Goal: Task Accomplishment & Management: Manage account settings

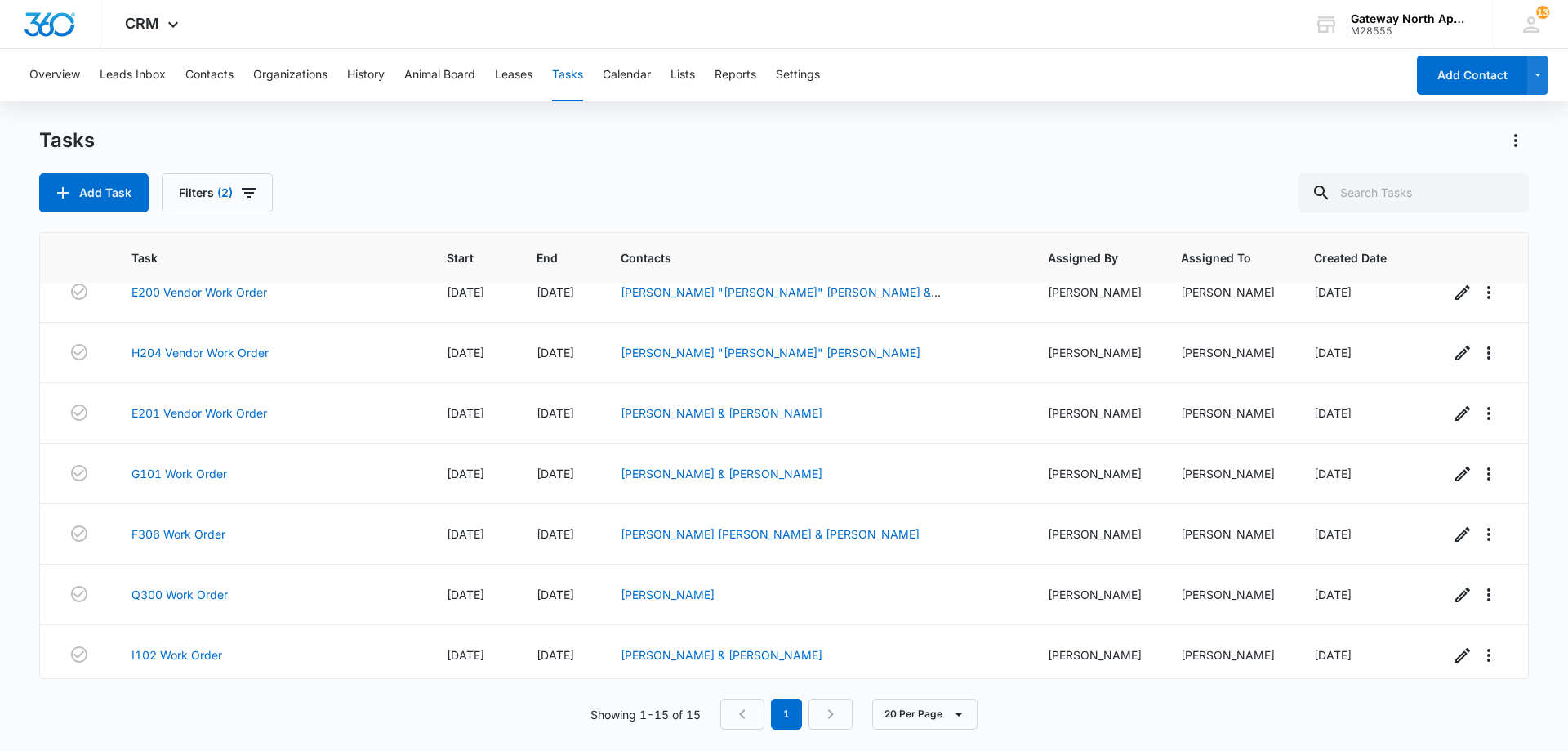
scroll to position [512, 0]
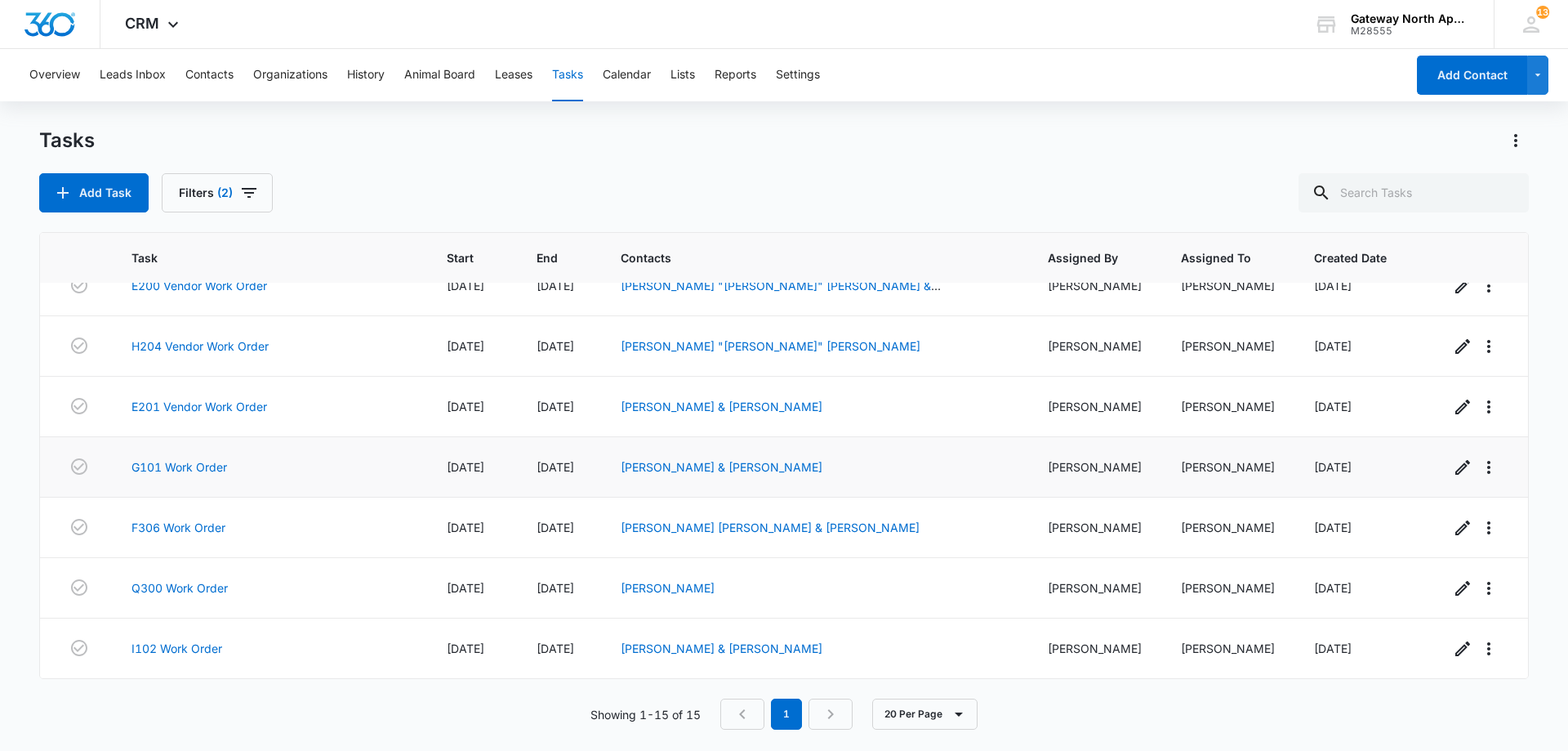
click at [208, 457] on td "G101 Work Order" at bounding box center [270, 467] width 315 height 60
click at [207, 472] on link "G101 Work Order" at bounding box center [179, 467] width 96 height 17
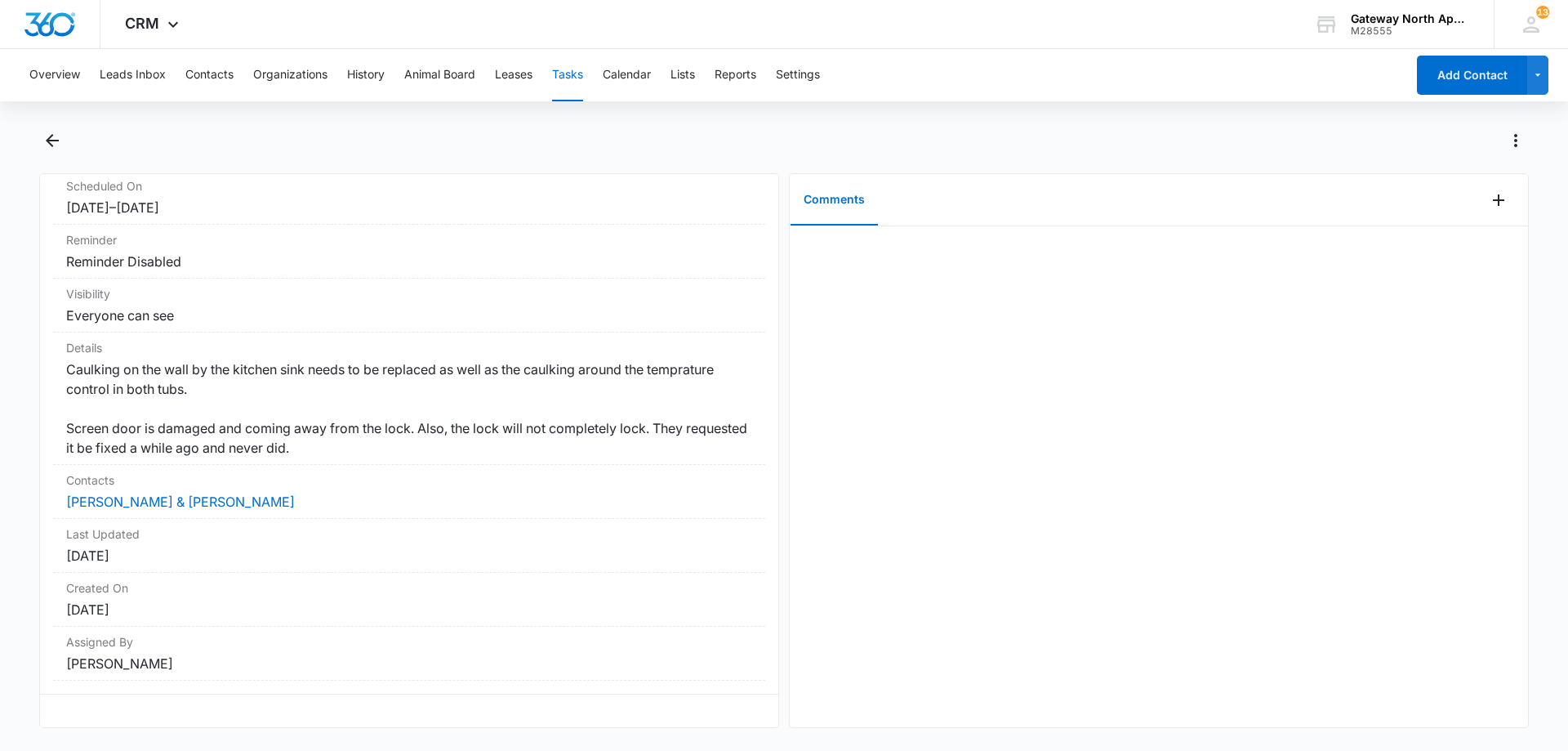
scroll to position [224, 0]
click at [214, 494] on link "[PERSON_NAME] & [PERSON_NAME]" at bounding box center [181, 502] width 229 height 16
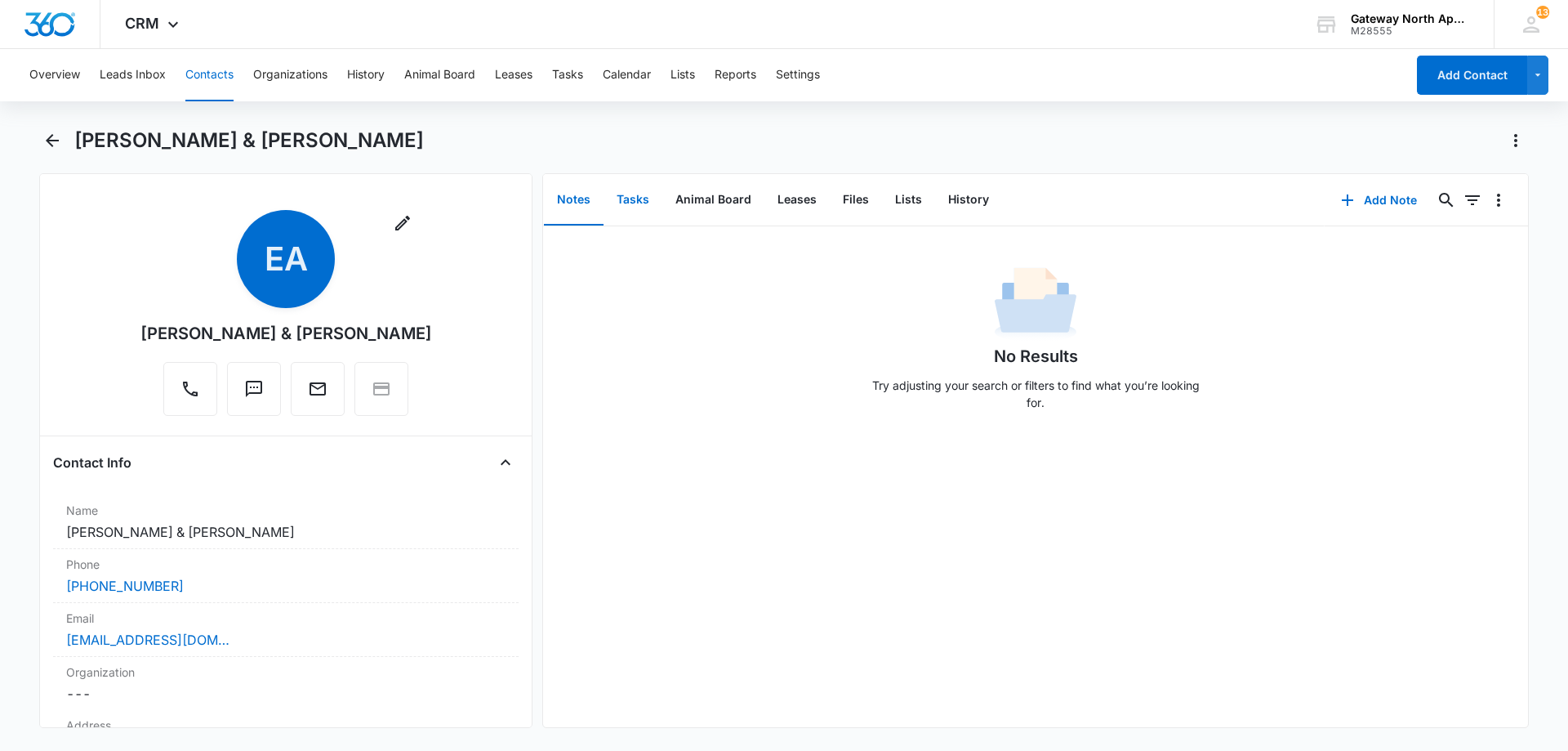
click at [632, 198] on button "Tasks" at bounding box center [633, 200] width 59 height 51
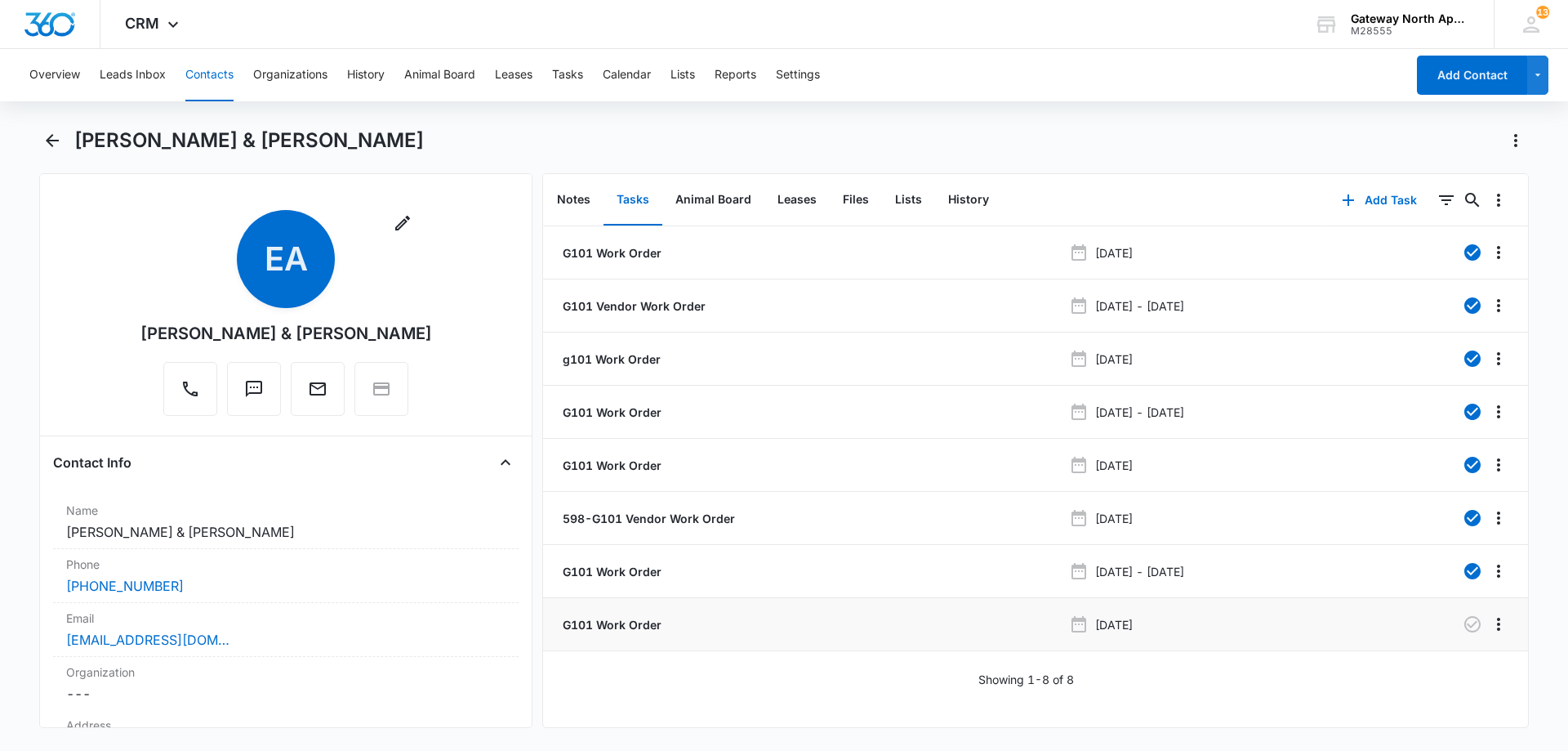
click at [647, 617] on p "G101 Work Order" at bounding box center [611, 625] width 102 height 17
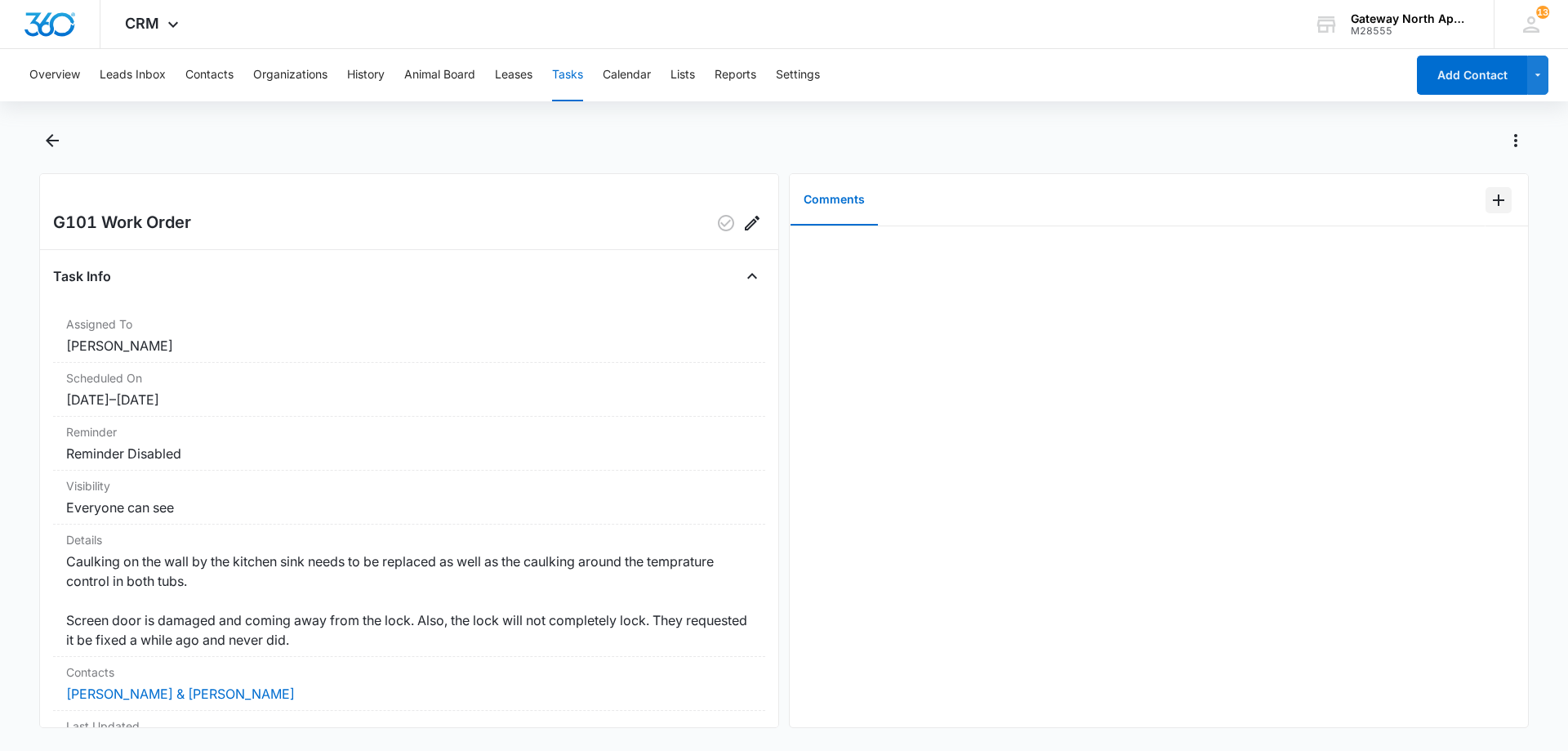
click at [1489, 193] on icon "Add Comment" at bounding box center [1498, 199] width 20 height 20
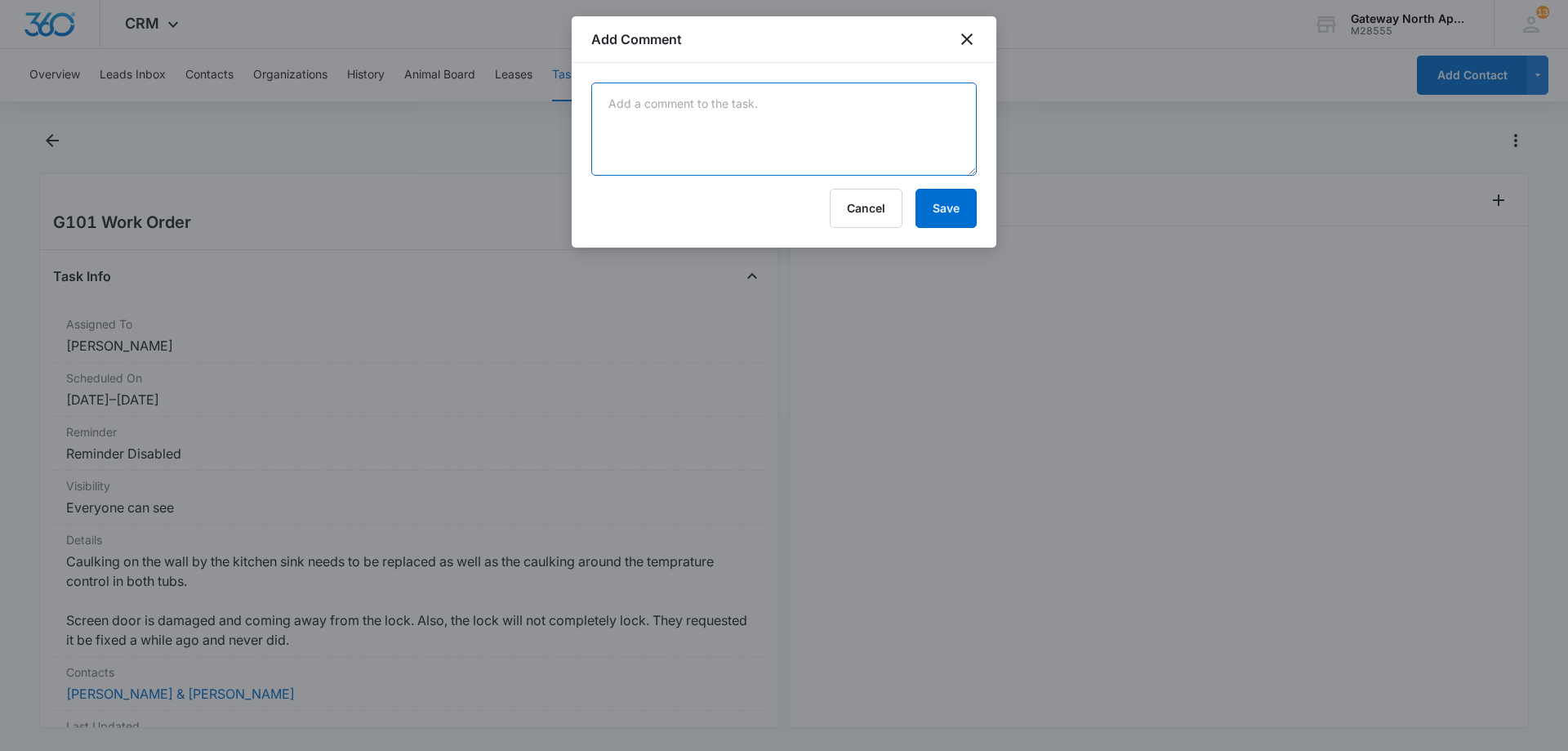
click at [823, 114] on textarea at bounding box center [784, 129] width 386 height 93
type textarea "Spoke to tenant. they are going to an appointment and would like it done Monday…"
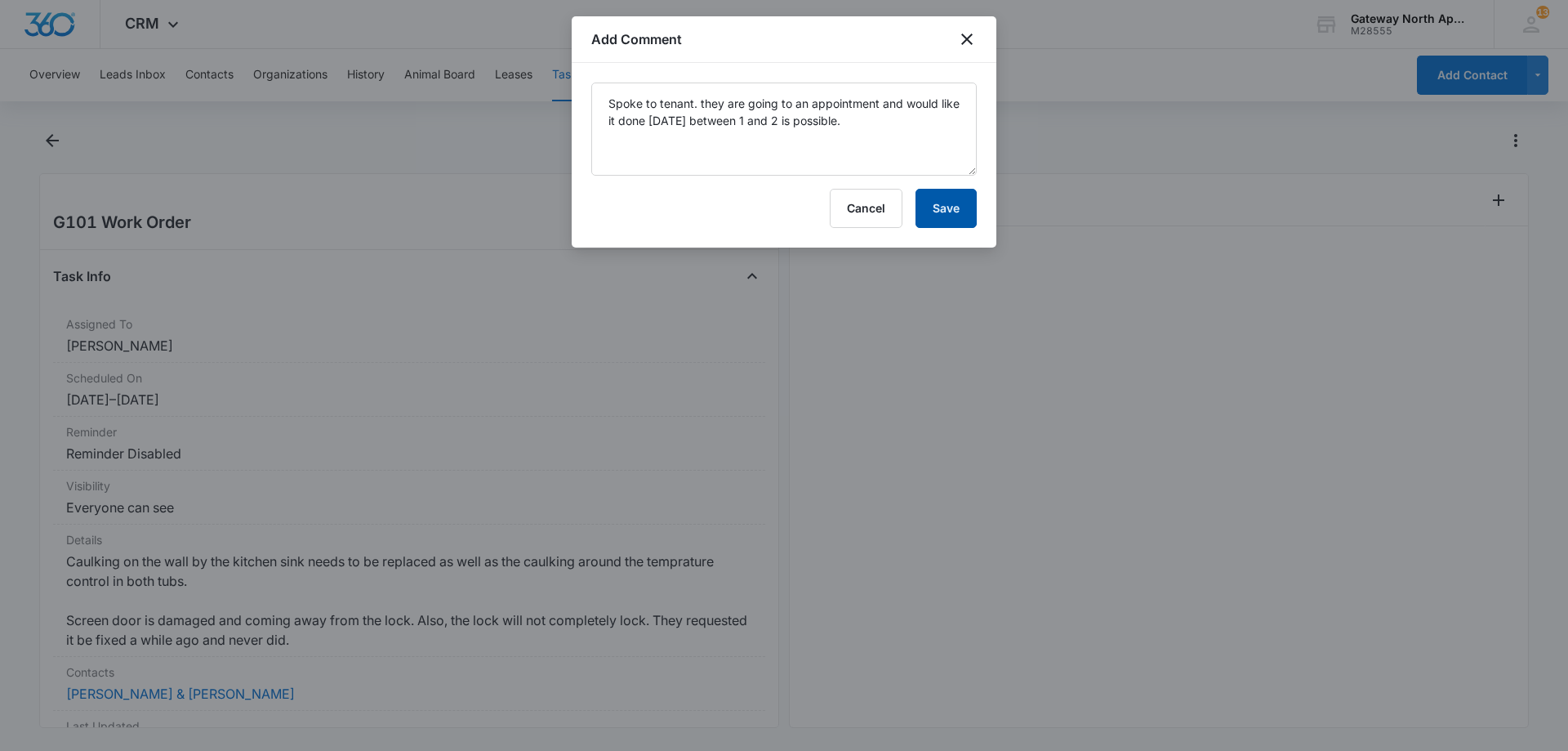
click at [946, 209] on button "Save" at bounding box center [946, 208] width 61 height 39
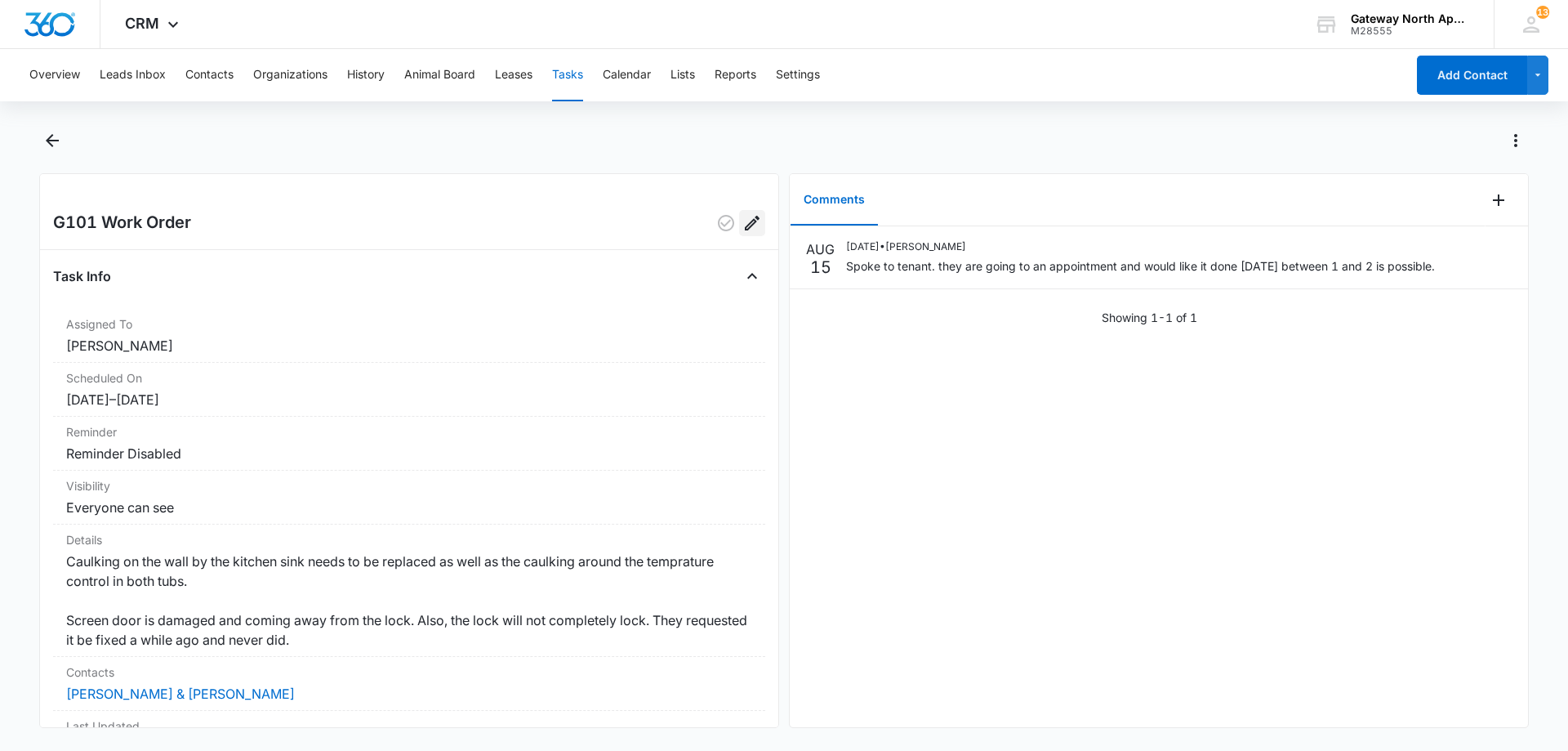
click at [745, 225] on icon "Edit" at bounding box center [751, 222] width 14 height 14
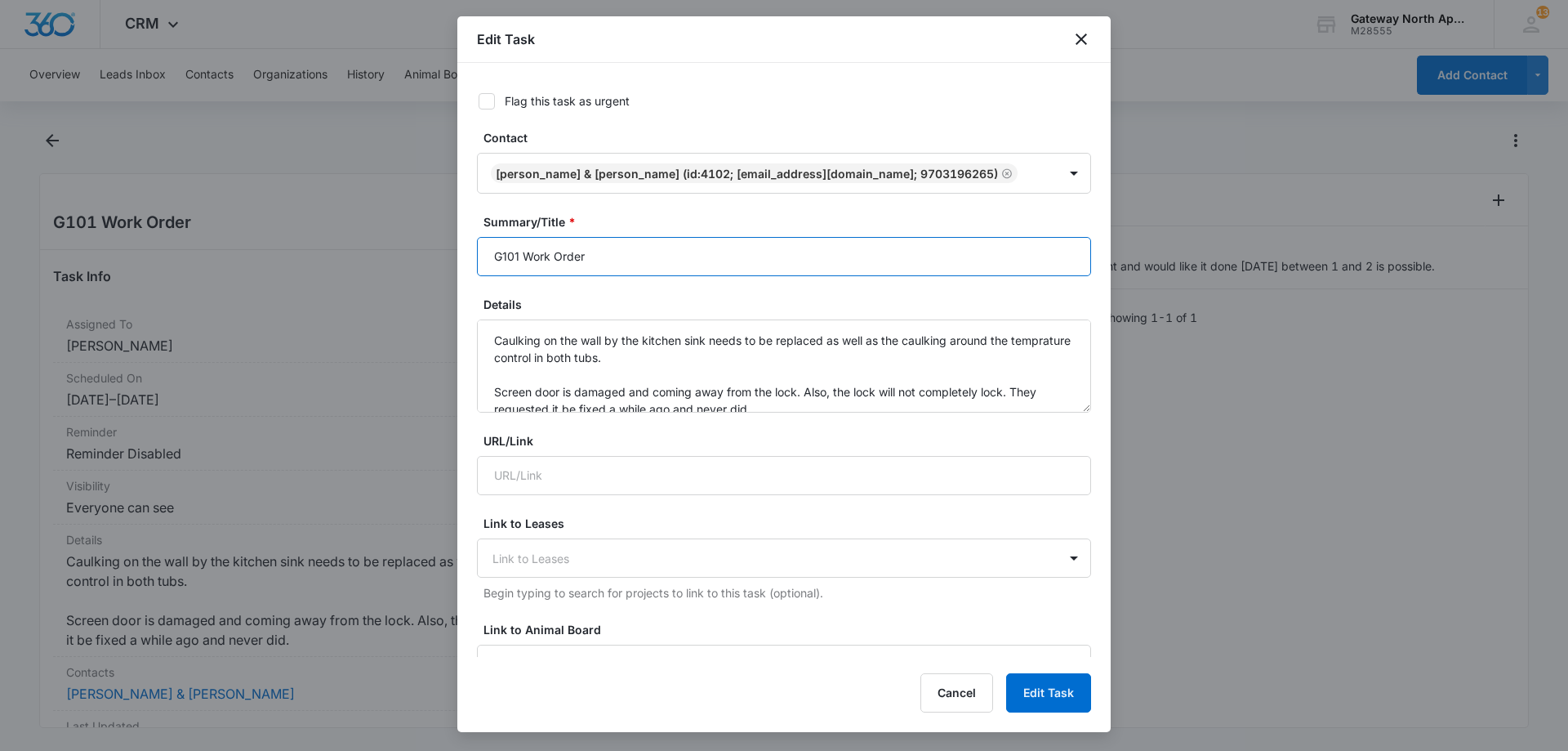
click at [593, 253] on input "G101 Work Order" at bounding box center [784, 256] width 614 height 39
click at [624, 255] on input "G101 Work Order" at bounding box center [784, 256] width 614 height 39
type input "G101 Work Order 8/18 1-2"
click at [1033, 691] on button "Edit Task" at bounding box center [1049, 693] width 85 height 39
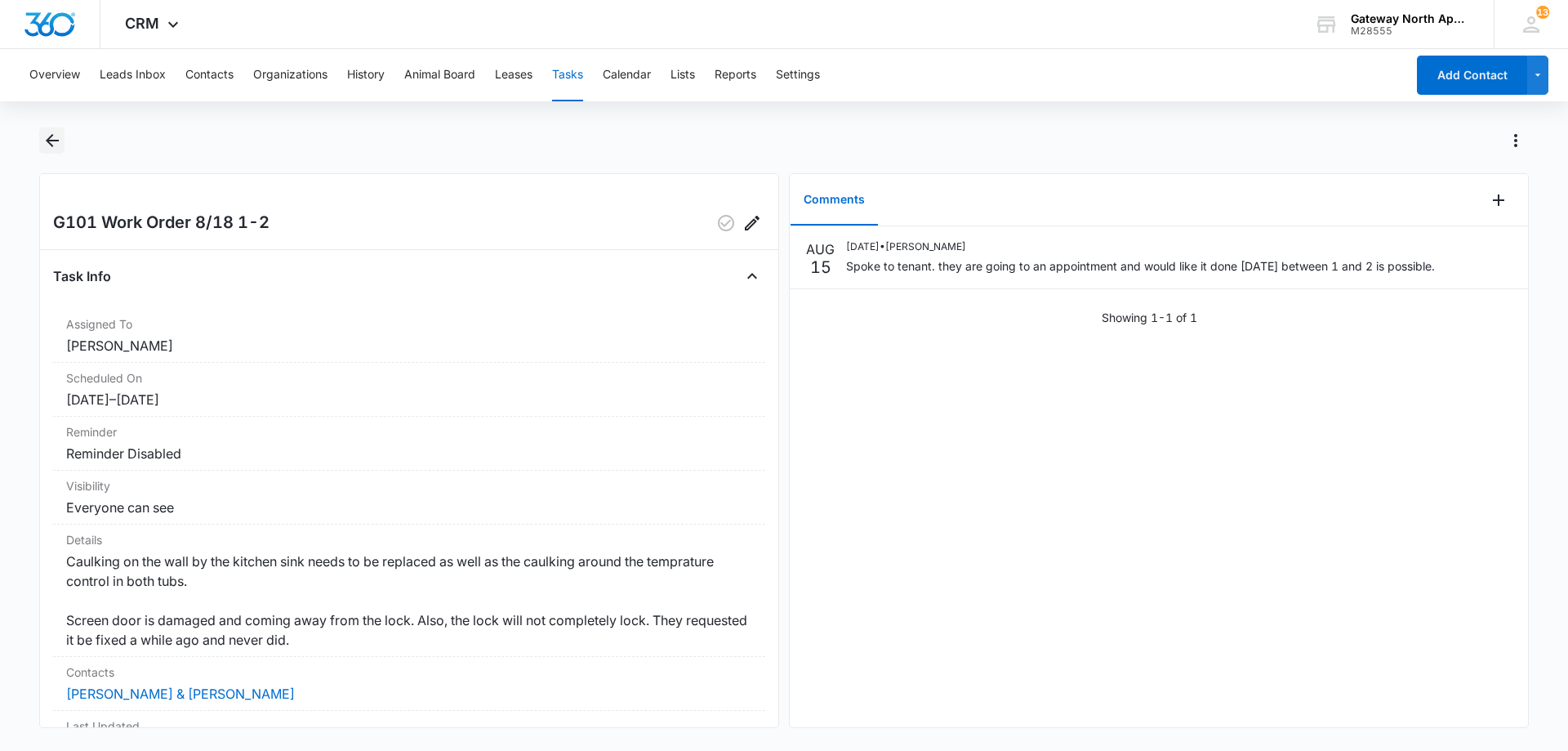
click at [46, 149] on icon "Back" at bounding box center [52, 140] width 20 height 20
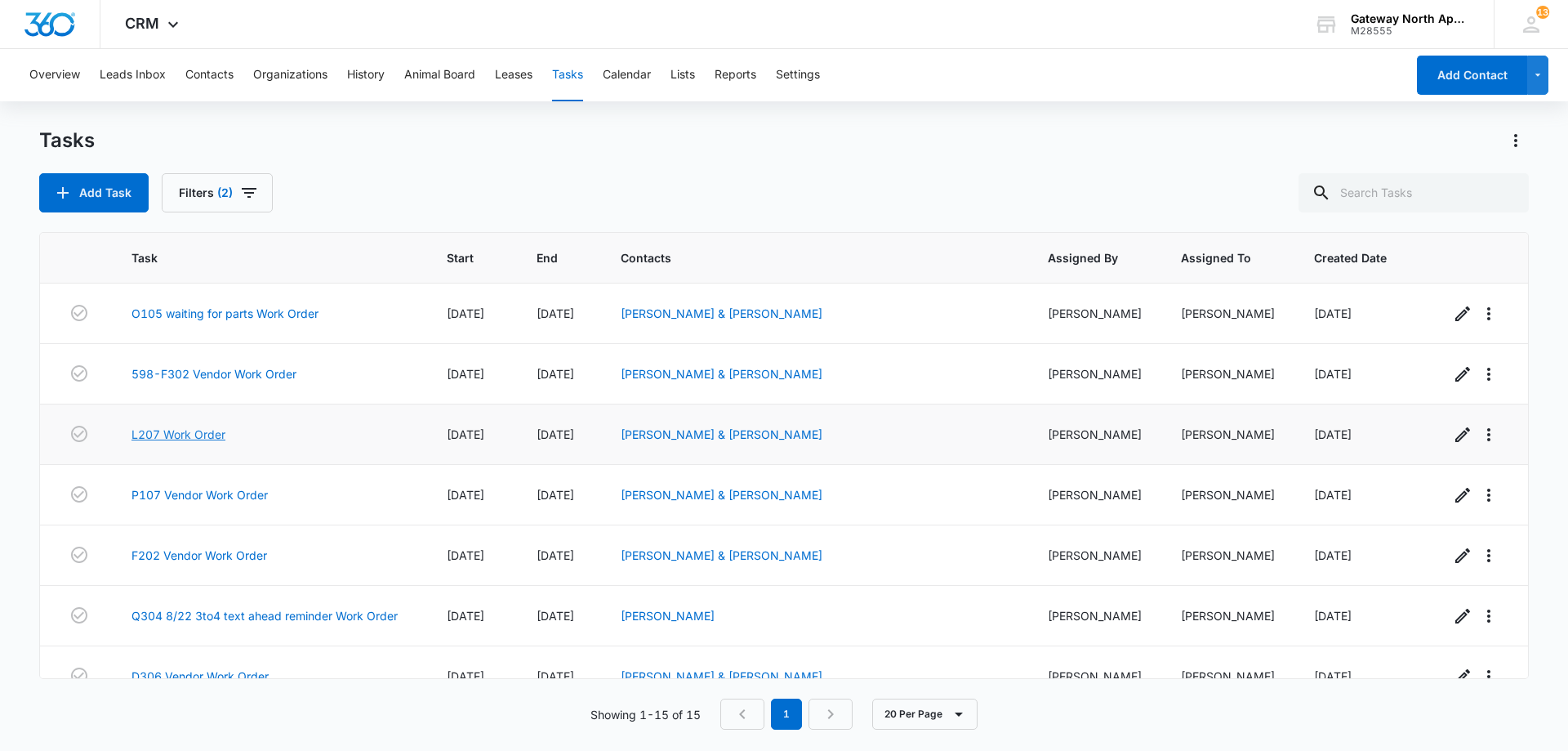
click at [209, 436] on link "L207 Work Order" at bounding box center [178, 434] width 94 height 17
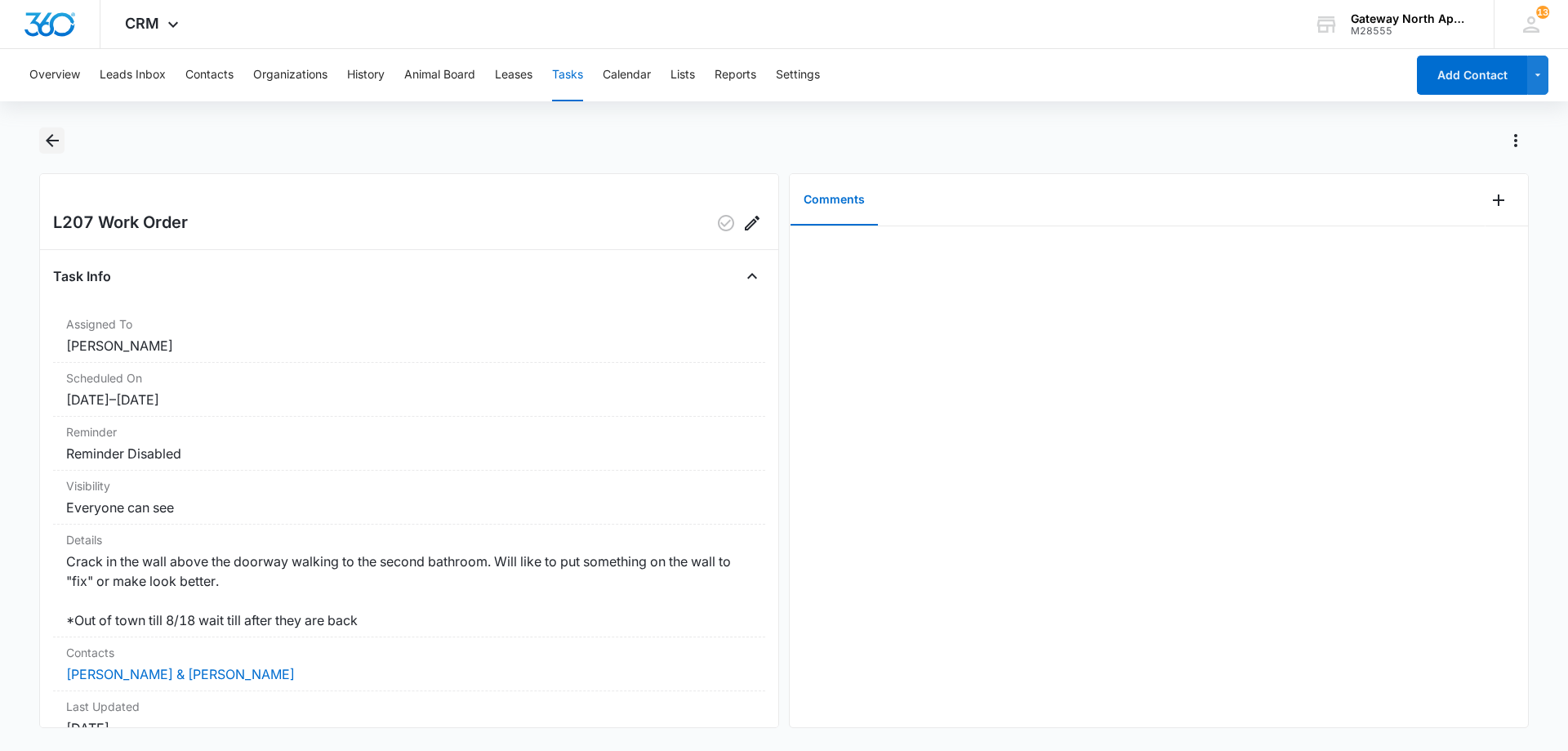
click at [55, 140] on icon "Back" at bounding box center [52, 140] width 20 height 20
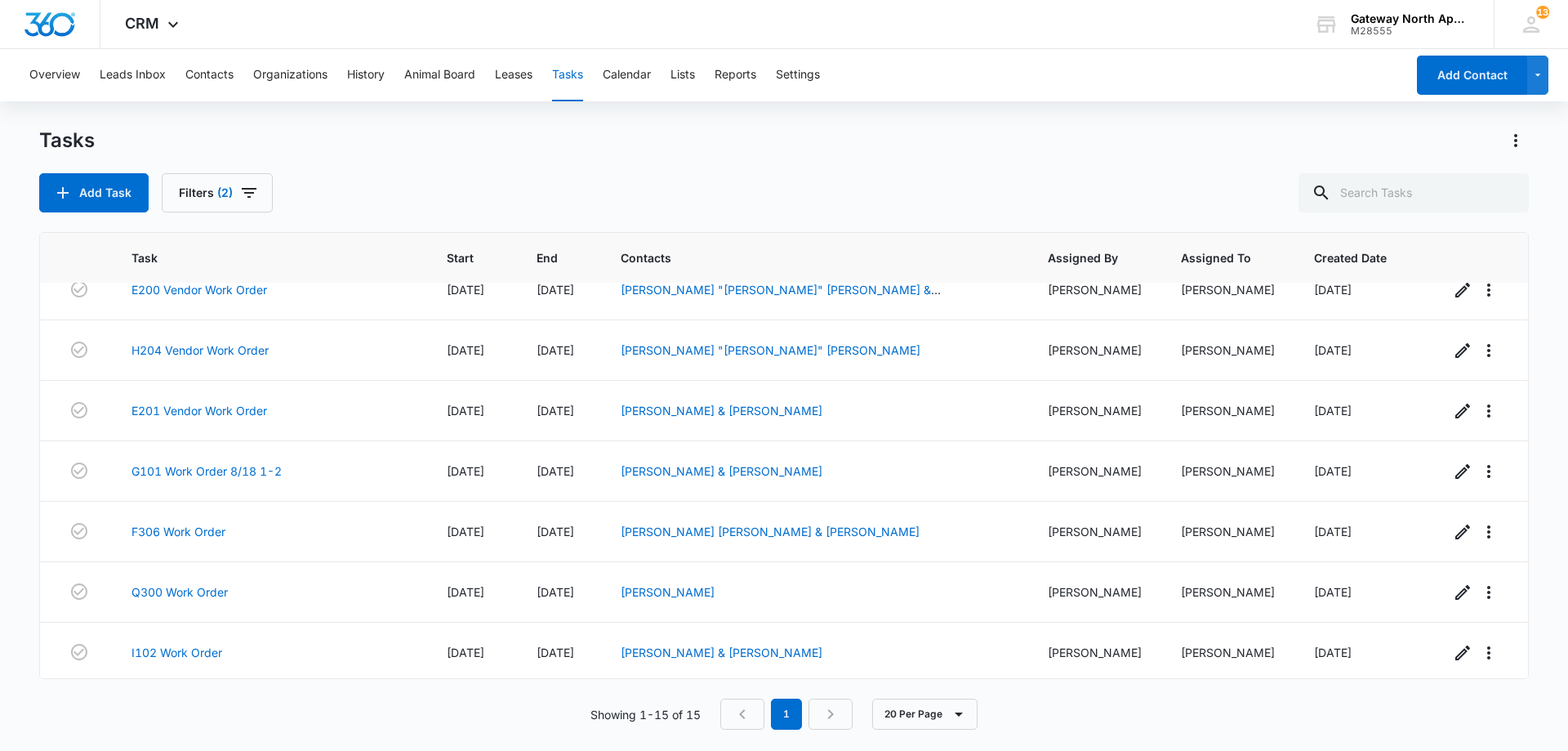
scroll to position [512, 0]
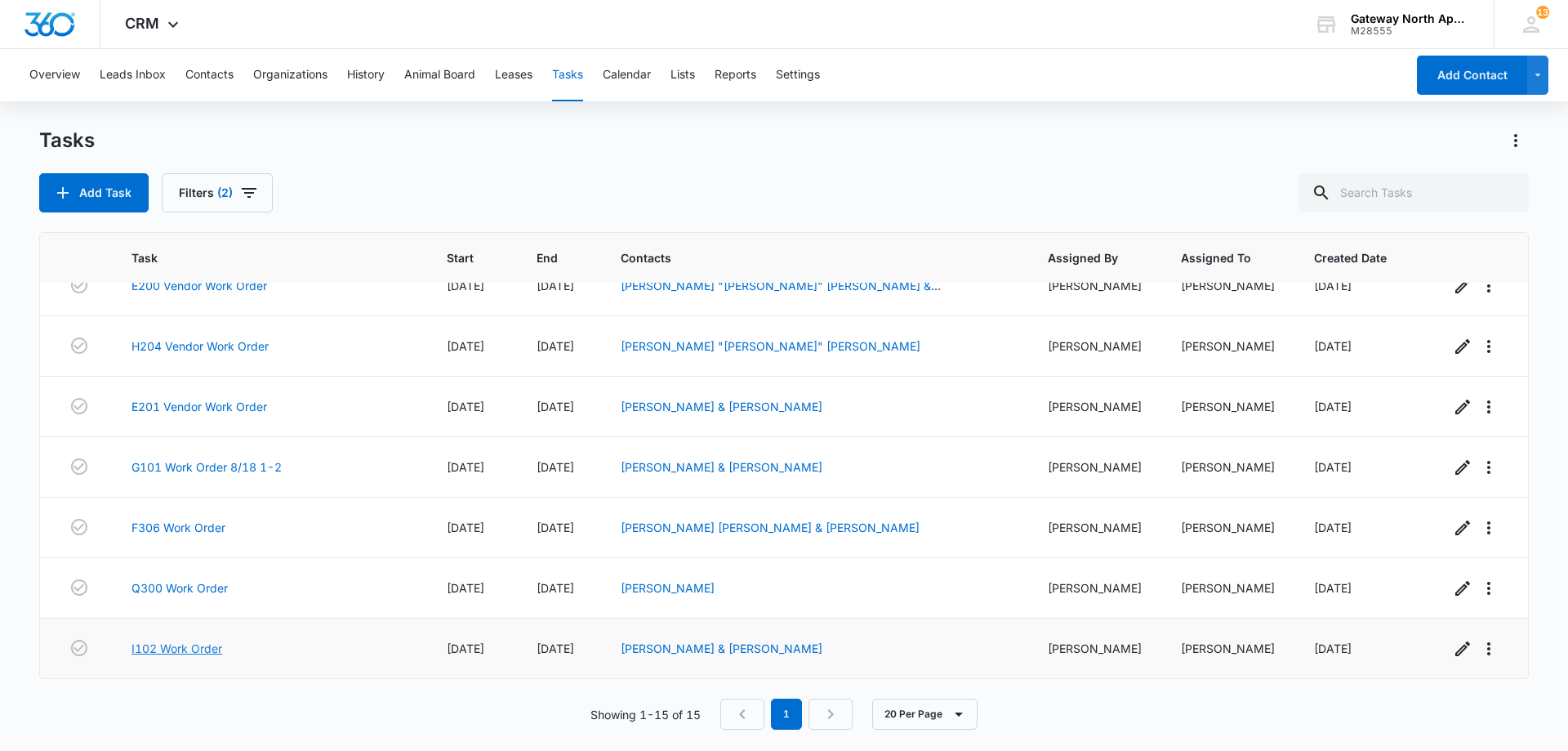
click at [200, 650] on link "I102 Work Order" at bounding box center [176, 648] width 91 height 17
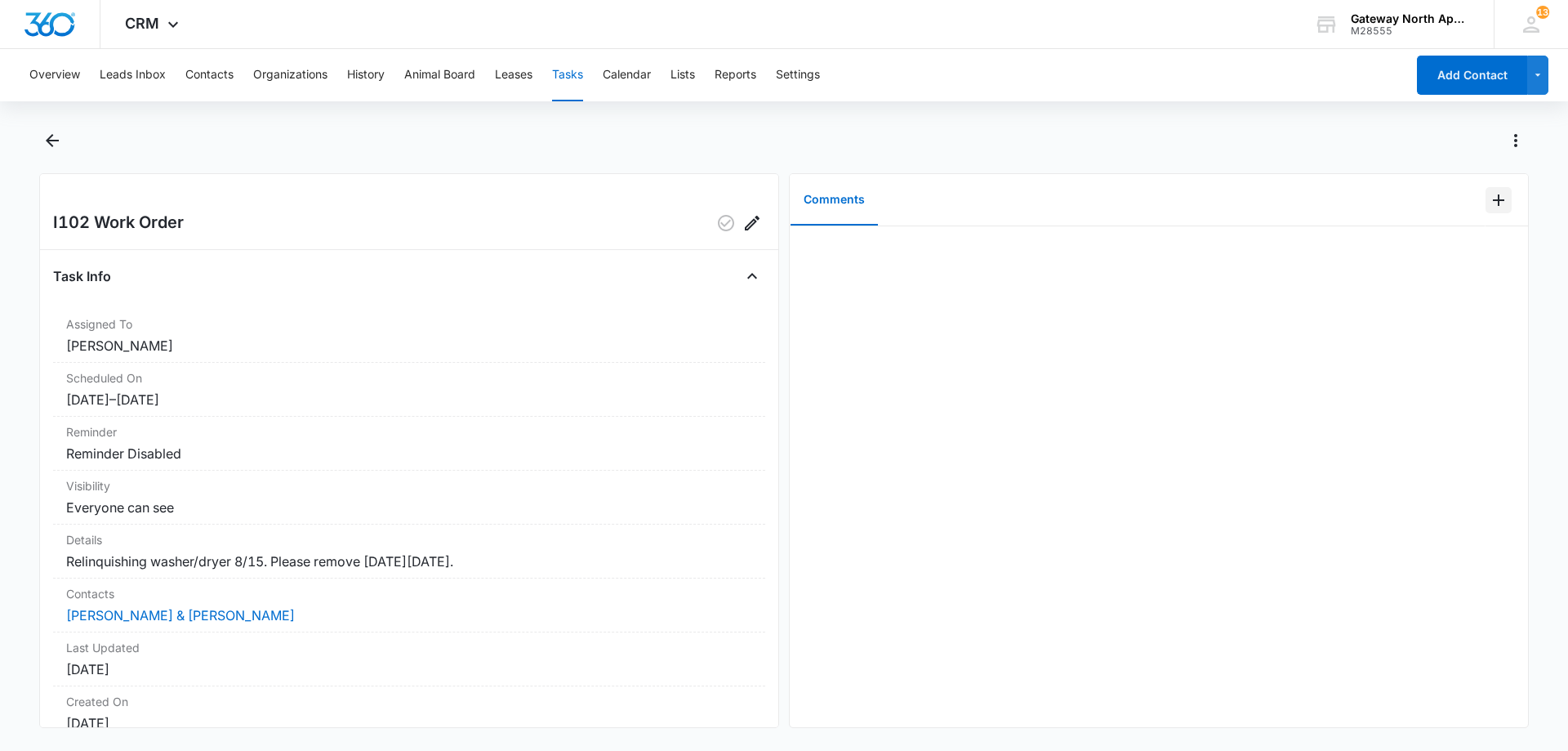
click at [1489, 209] on icon "Add Comment" at bounding box center [1498, 199] width 20 height 20
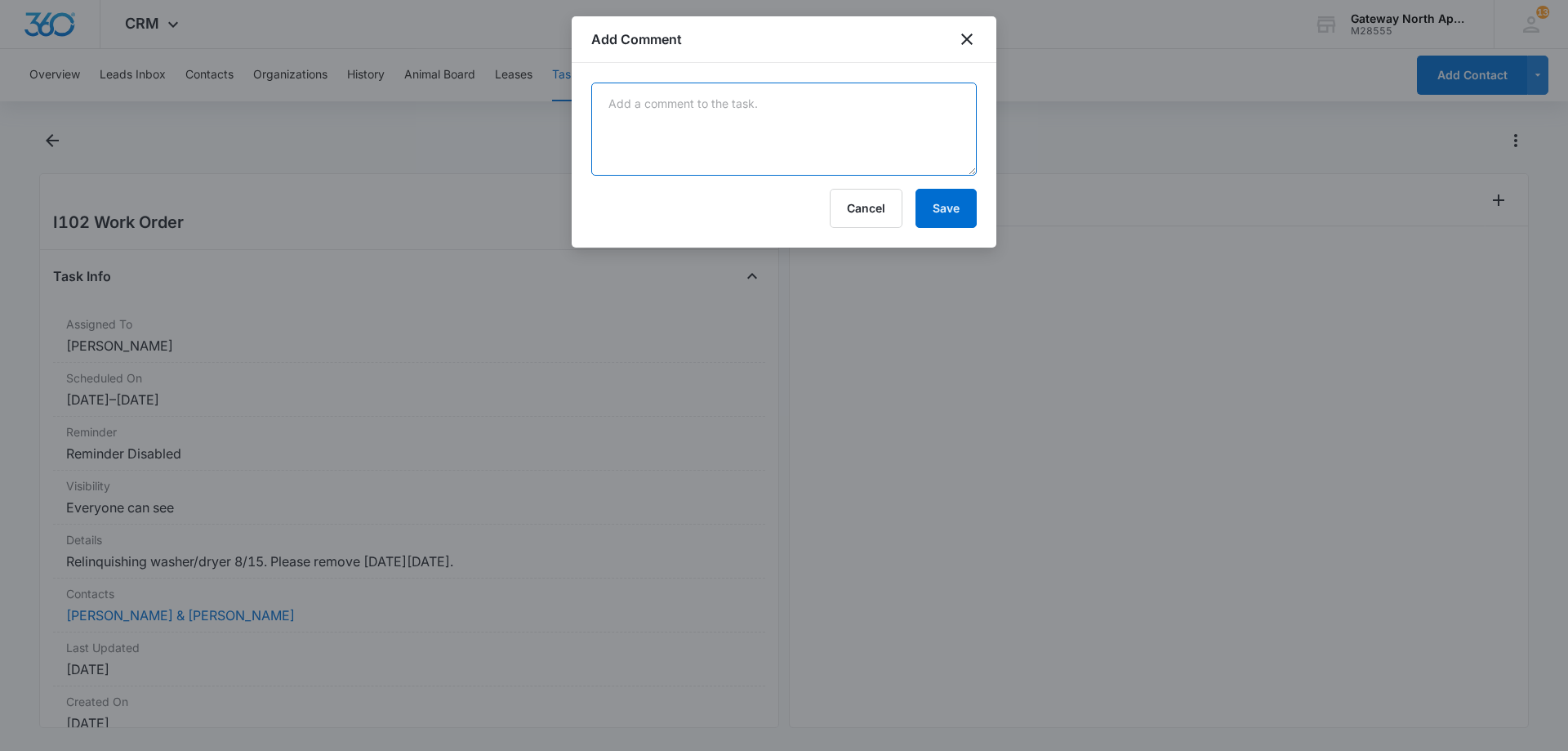
click at [876, 101] on textarea at bounding box center [784, 129] width 386 height 93
type textarea "done"
click at [957, 206] on button "Save" at bounding box center [946, 208] width 61 height 39
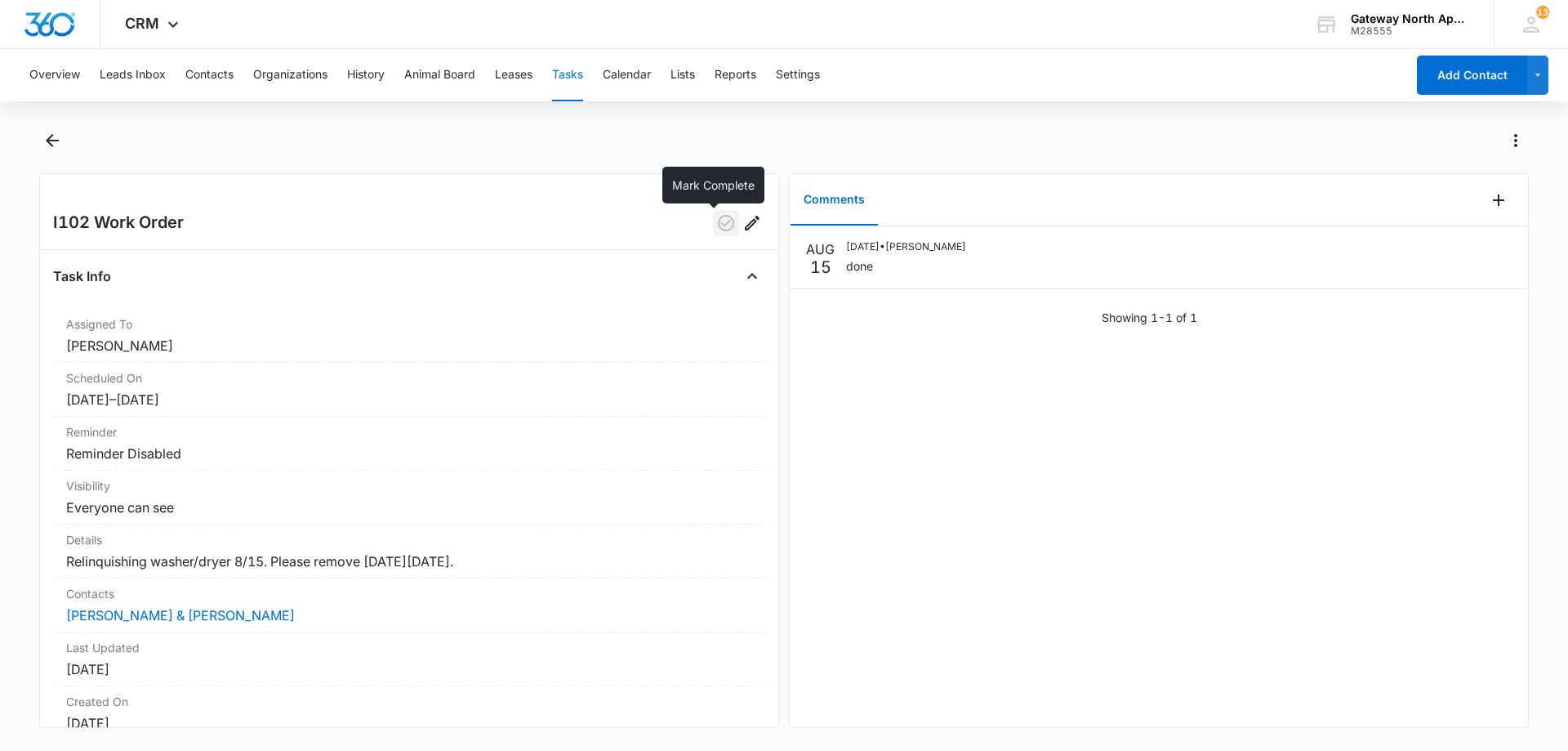
click at [721, 219] on icon "button" at bounding box center [726, 222] width 16 height 16
click at [43, 148] on icon "Back" at bounding box center [52, 140] width 20 height 20
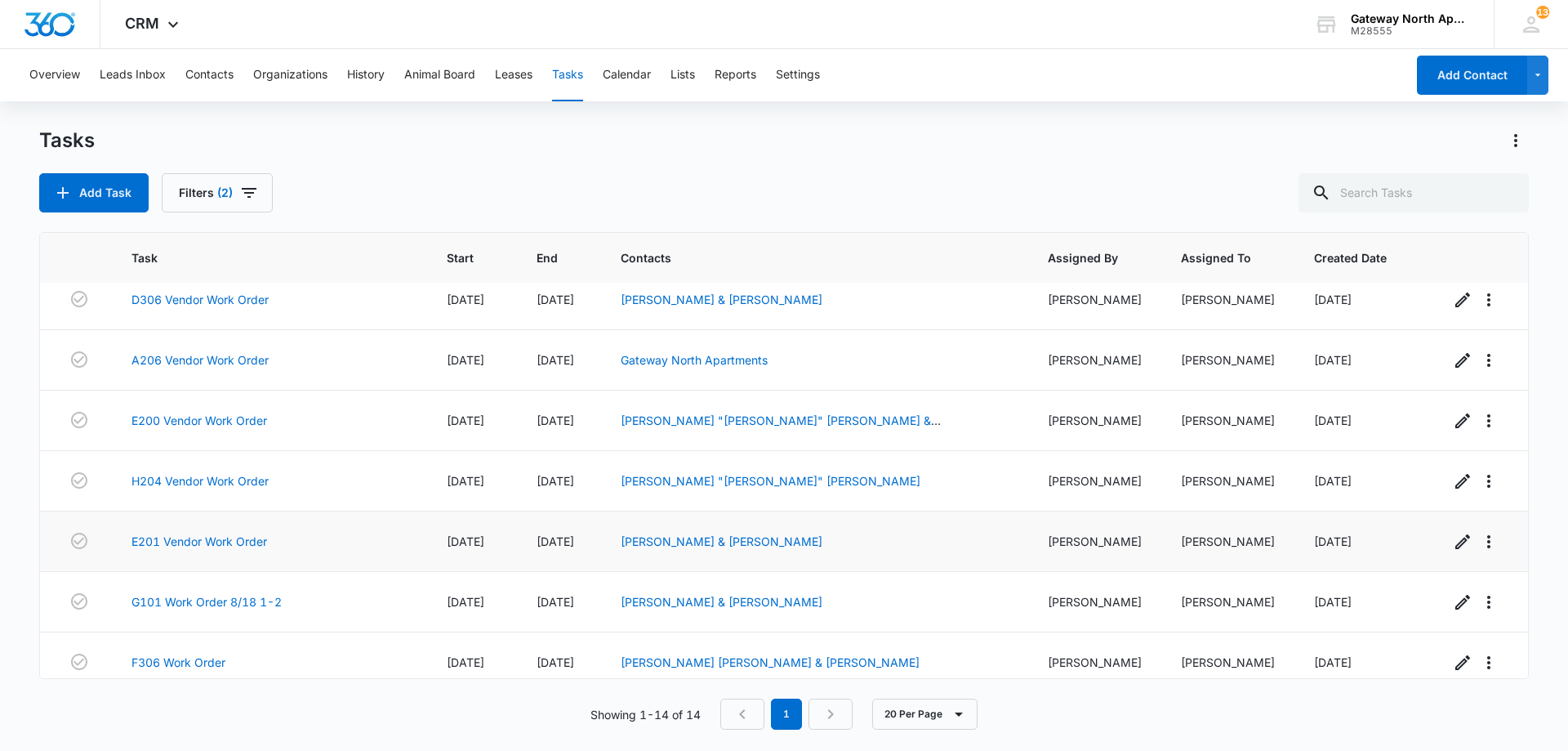
scroll to position [451, 0]
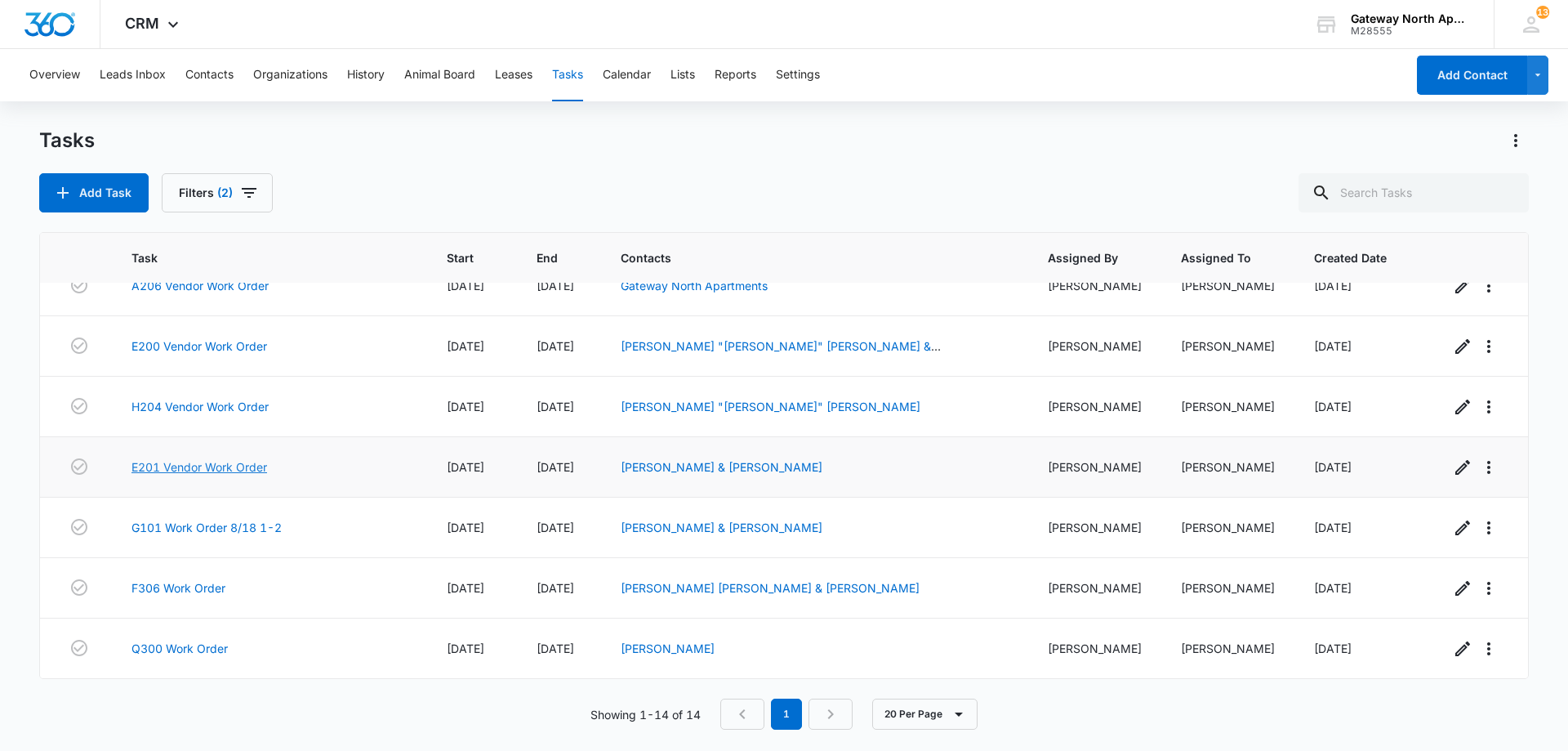
click at [251, 462] on link "E201 Vendor Work Order" at bounding box center [199, 467] width 136 height 17
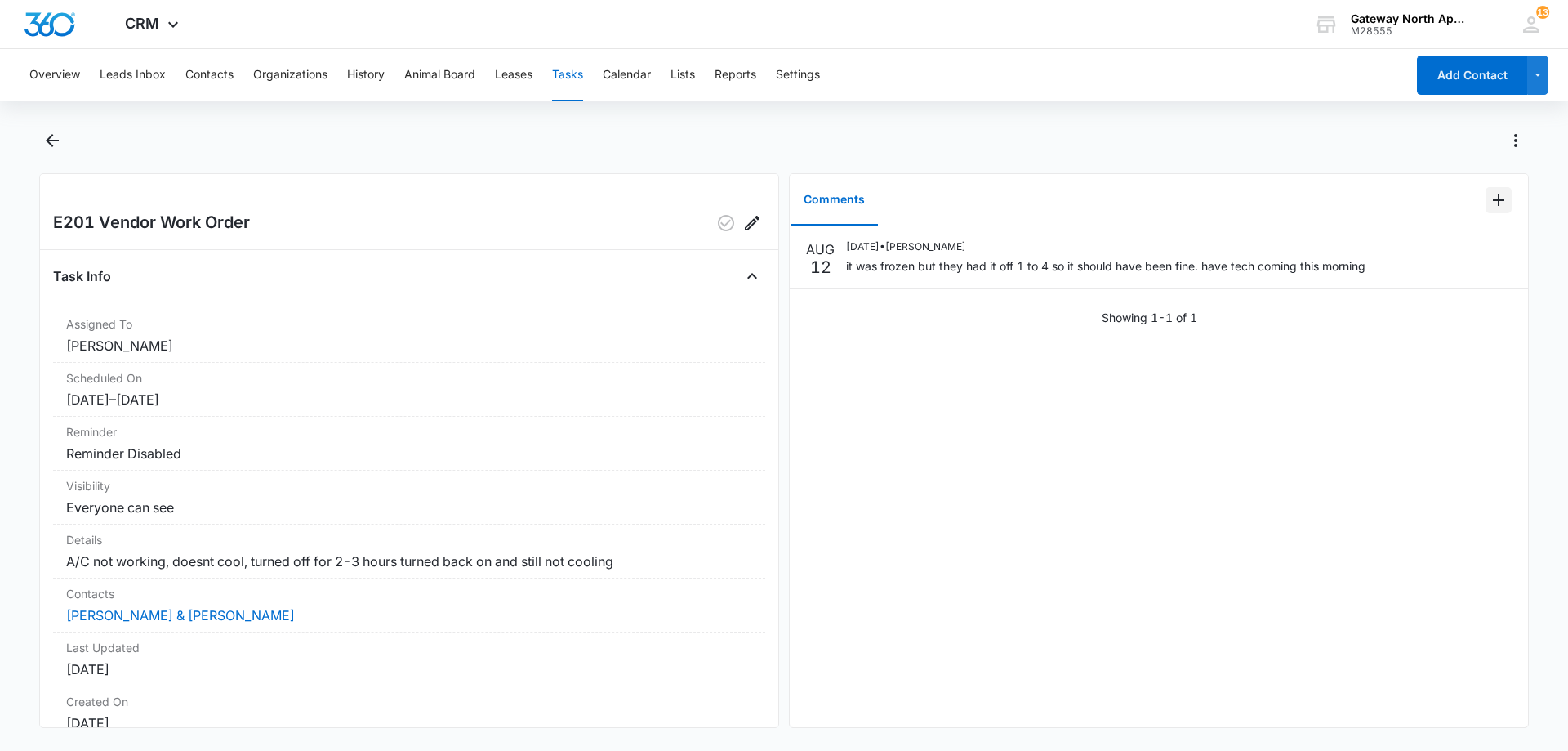
click at [1494, 195] on icon "Add Comment" at bounding box center [1498, 199] width 20 height 20
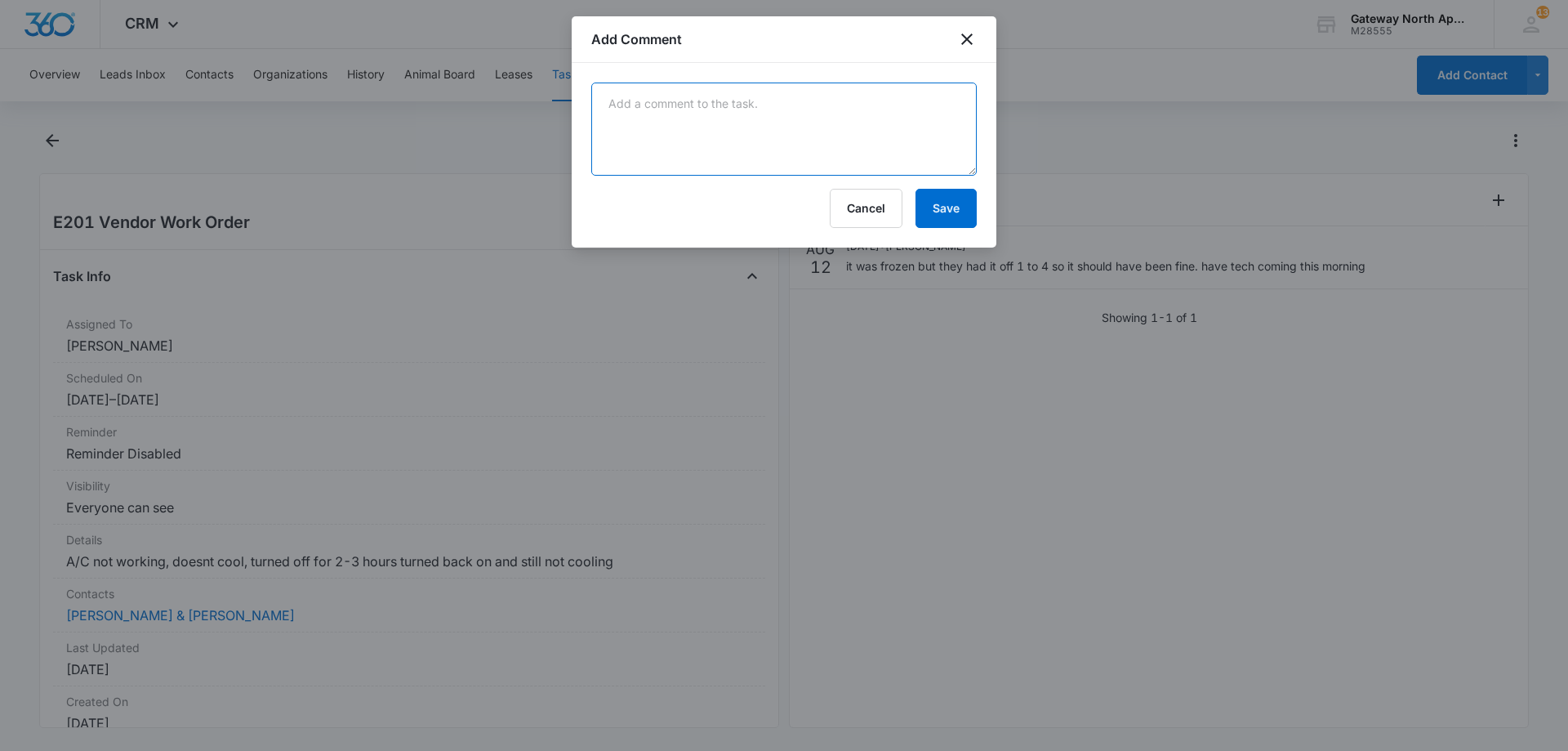
click at [715, 105] on textarea at bounding box center [784, 129] width 386 height 93
type textarea "the tech came on the 13th found only the filter being dirty was the issue. new …"
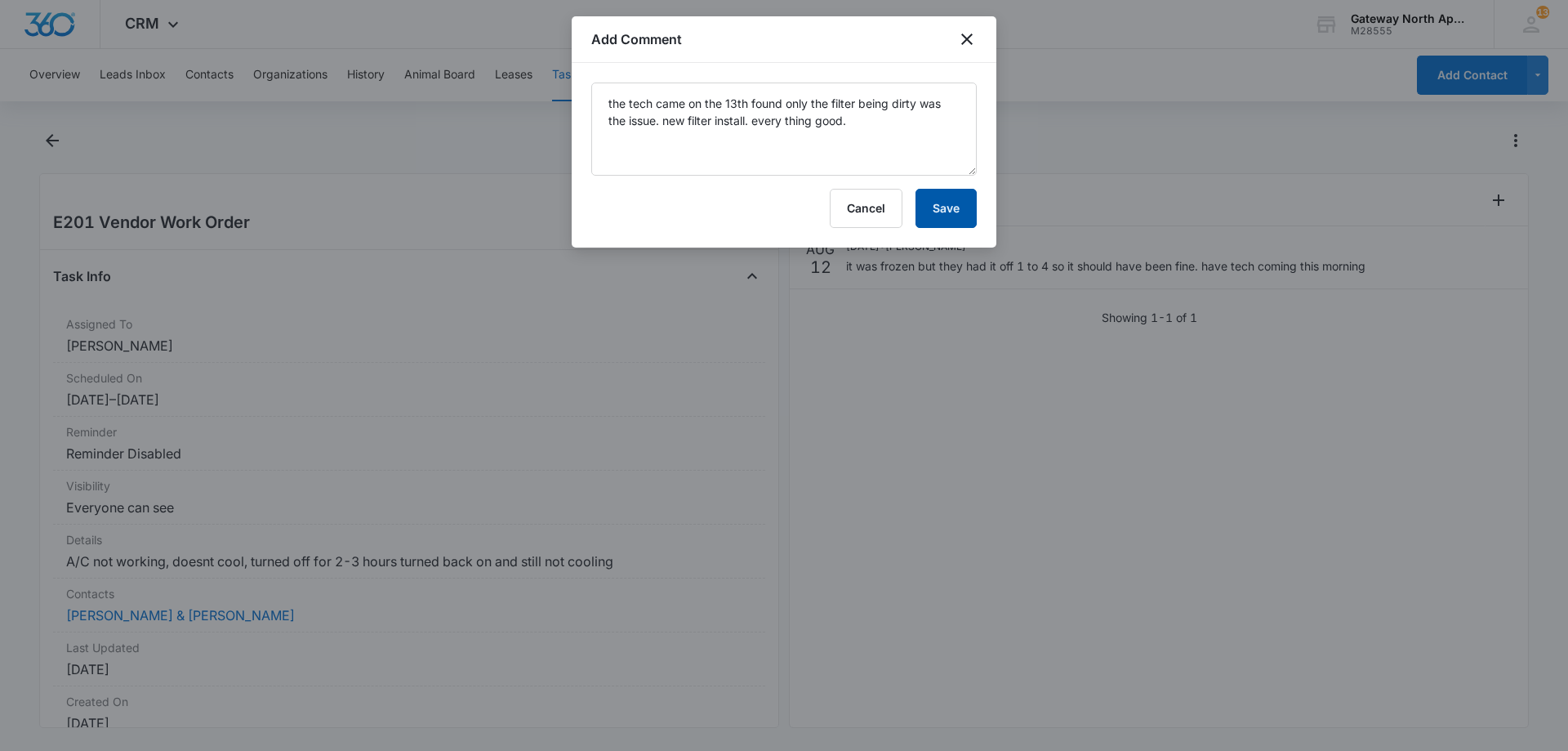
click at [963, 217] on button "Save" at bounding box center [946, 208] width 61 height 39
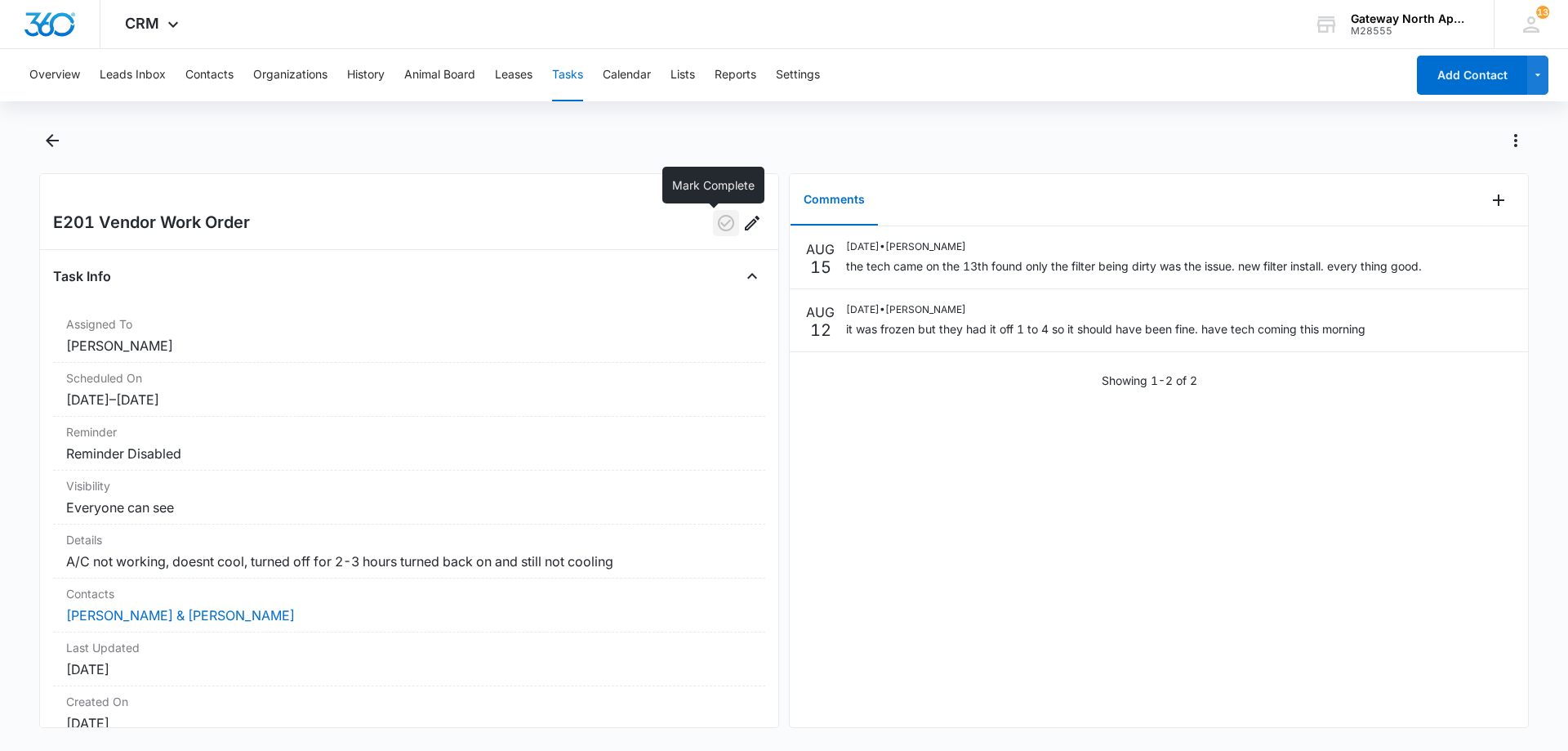
click at [717, 217] on icon "button" at bounding box center [726, 222] width 20 height 20
click at [54, 135] on icon "Back" at bounding box center [52, 140] width 20 height 20
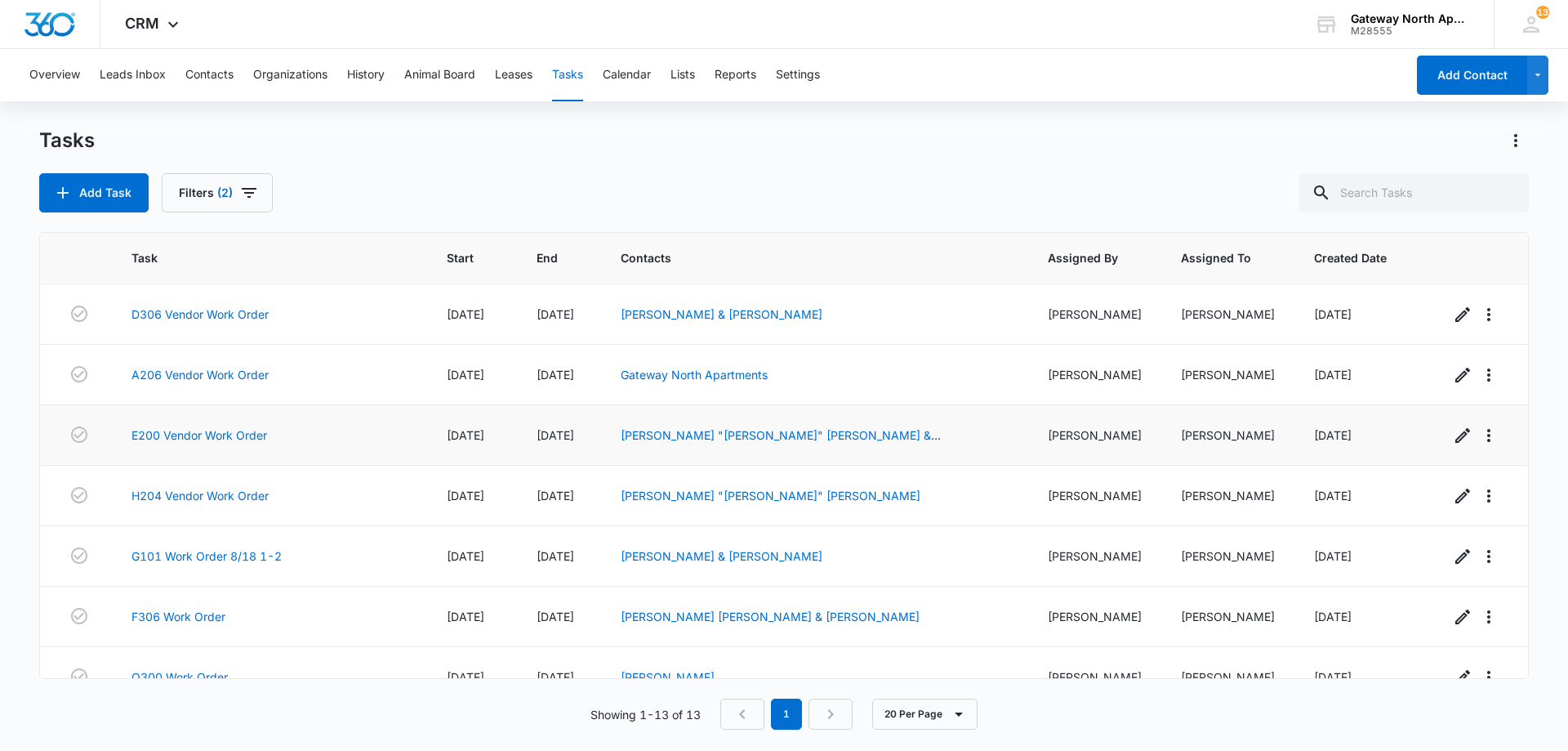
scroll to position [390, 0]
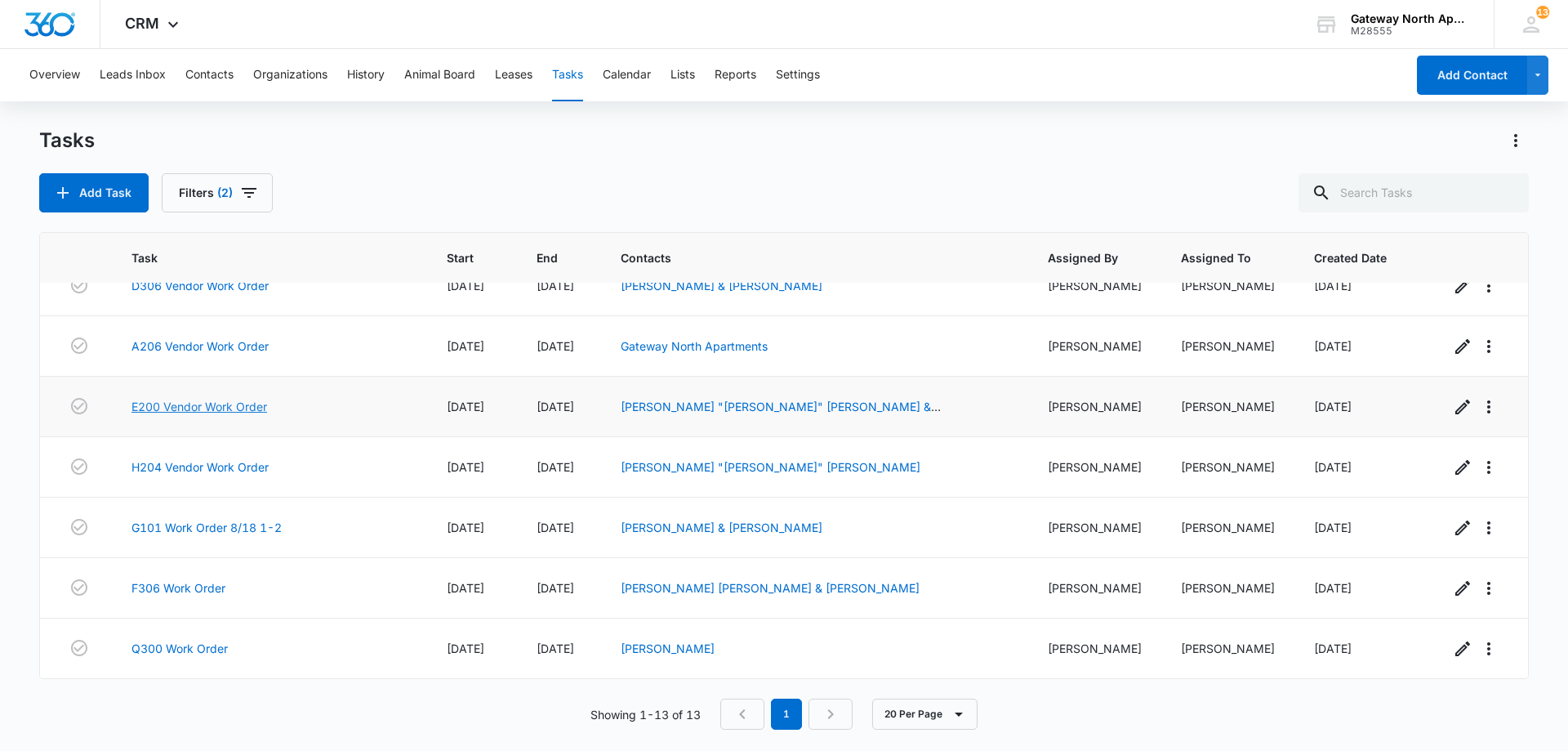
click at [252, 407] on link "E200 Vendor Work Order" at bounding box center [199, 406] width 136 height 17
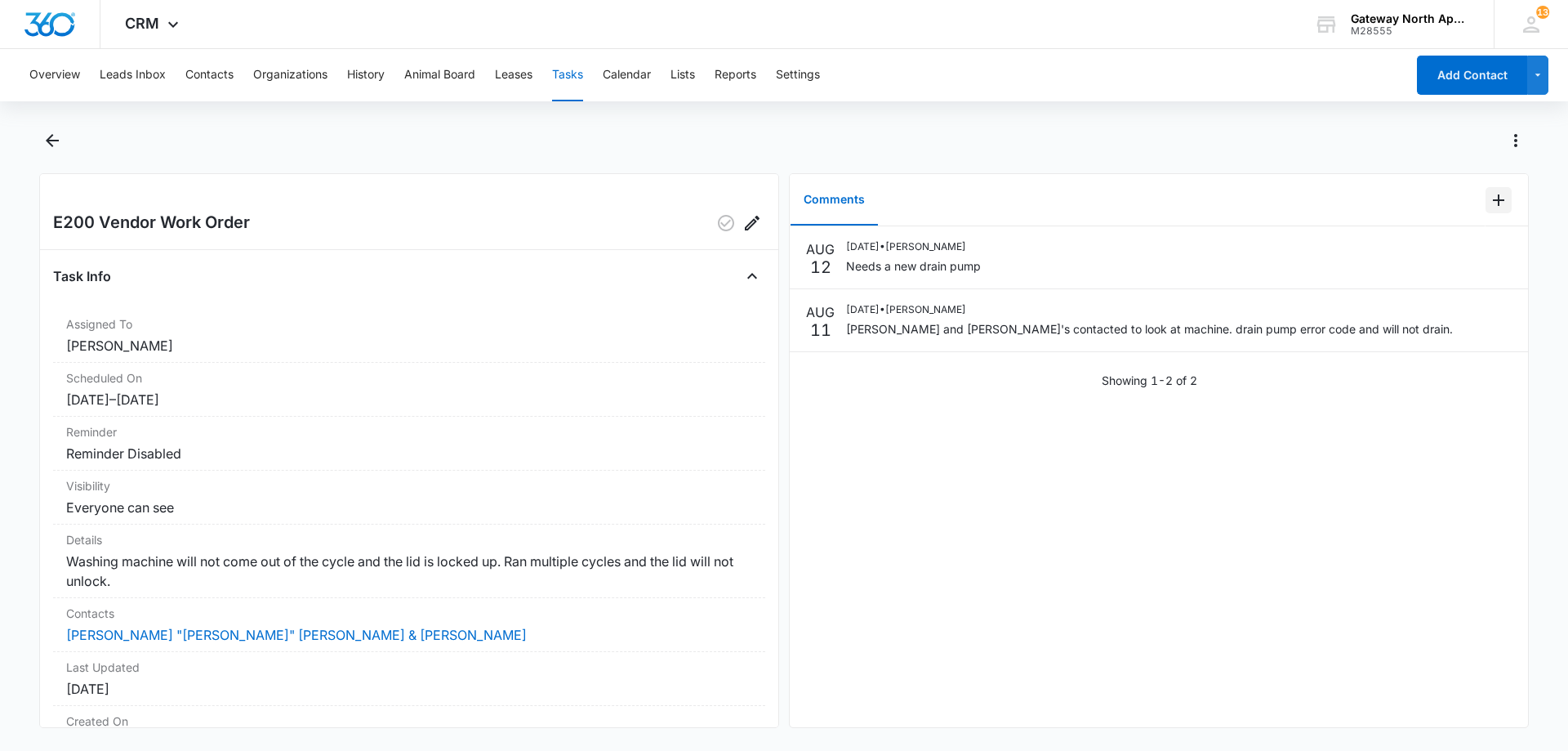
click at [1489, 198] on icon "Add Comment" at bounding box center [1498, 199] width 20 height 20
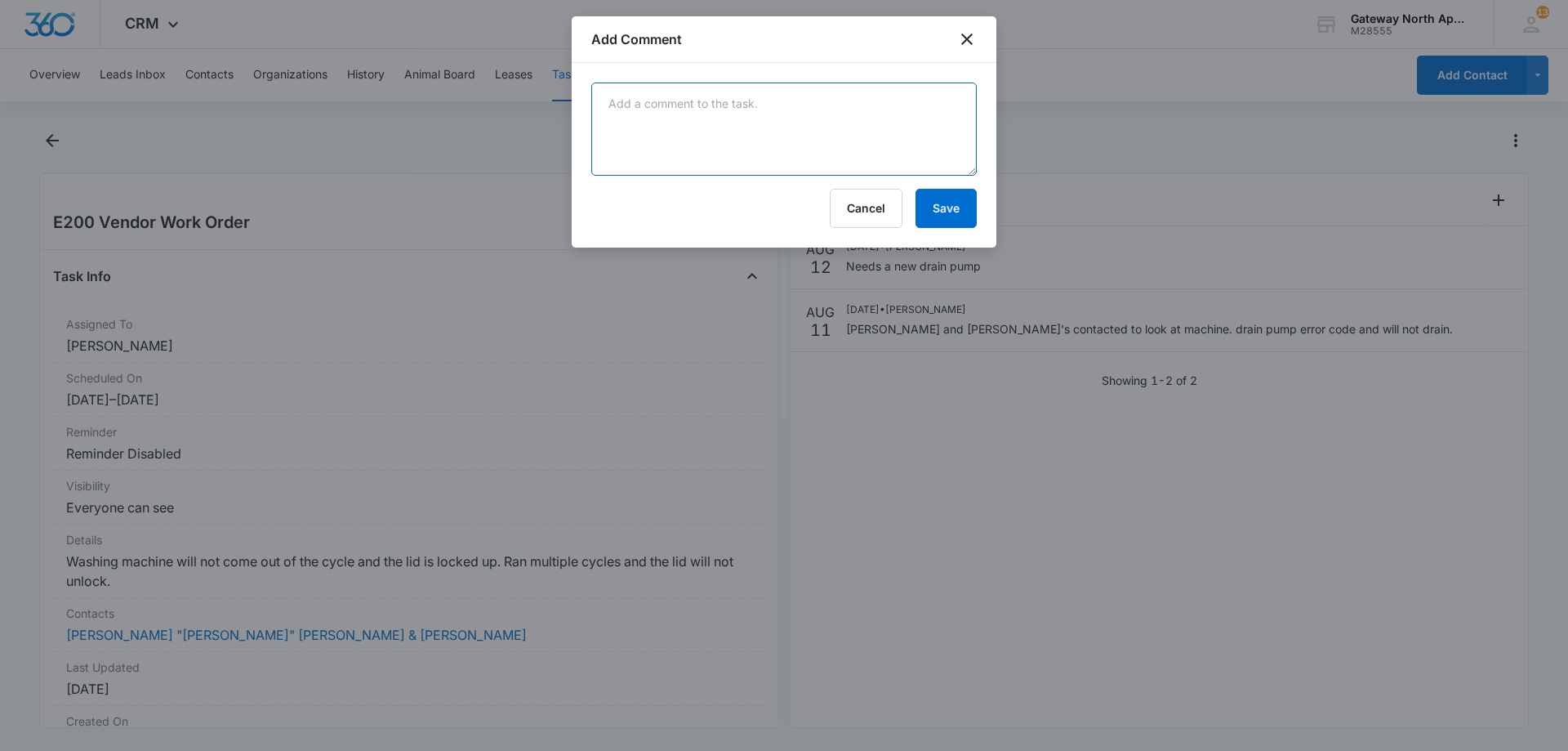
click at [711, 127] on textarea at bounding box center [784, 129] width 386 height 93
type textarea "they have part be back [DATE]. the 20th"
click at [946, 210] on button "Save" at bounding box center [946, 208] width 61 height 39
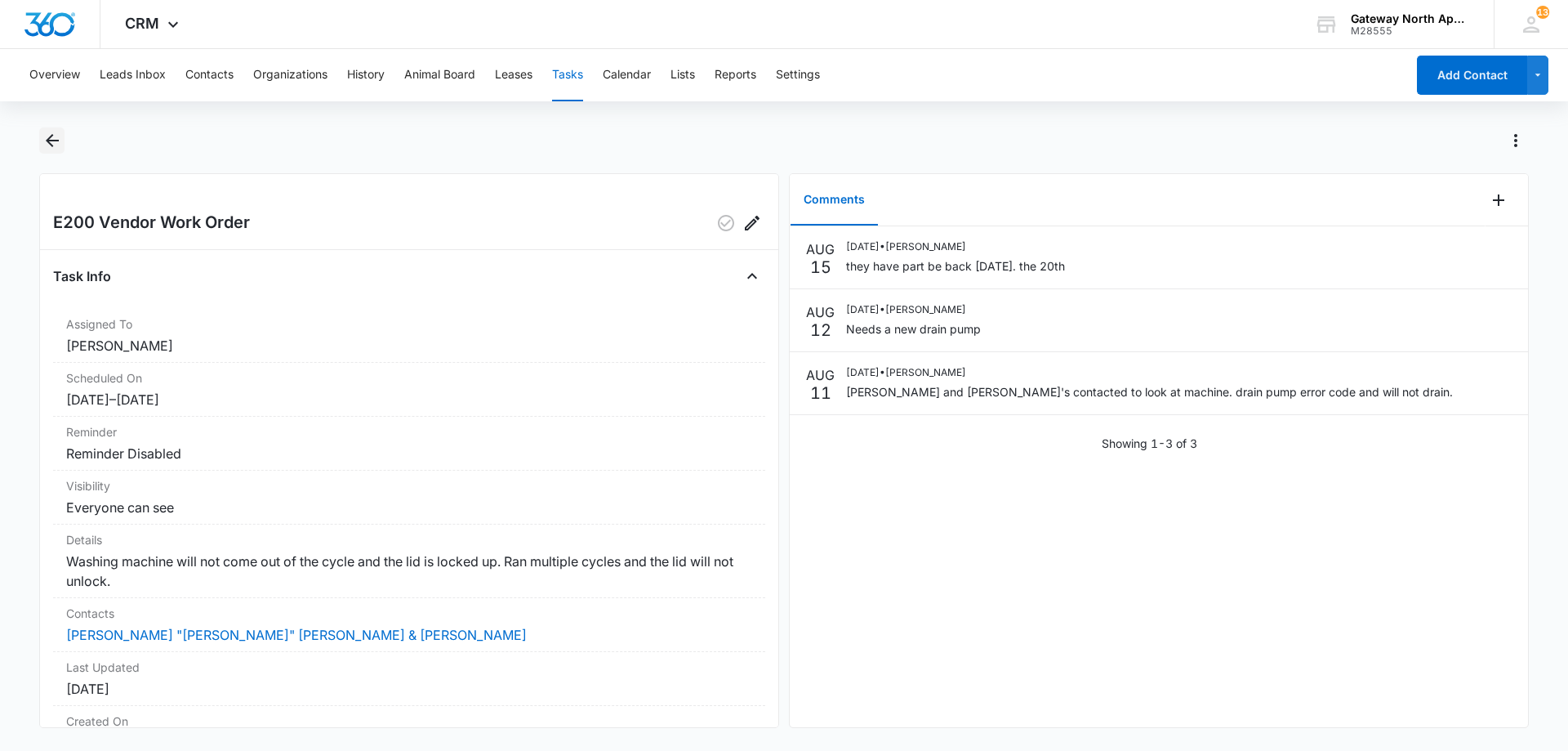
click at [53, 139] on icon "Back" at bounding box center [52, 140] width 20 height 20
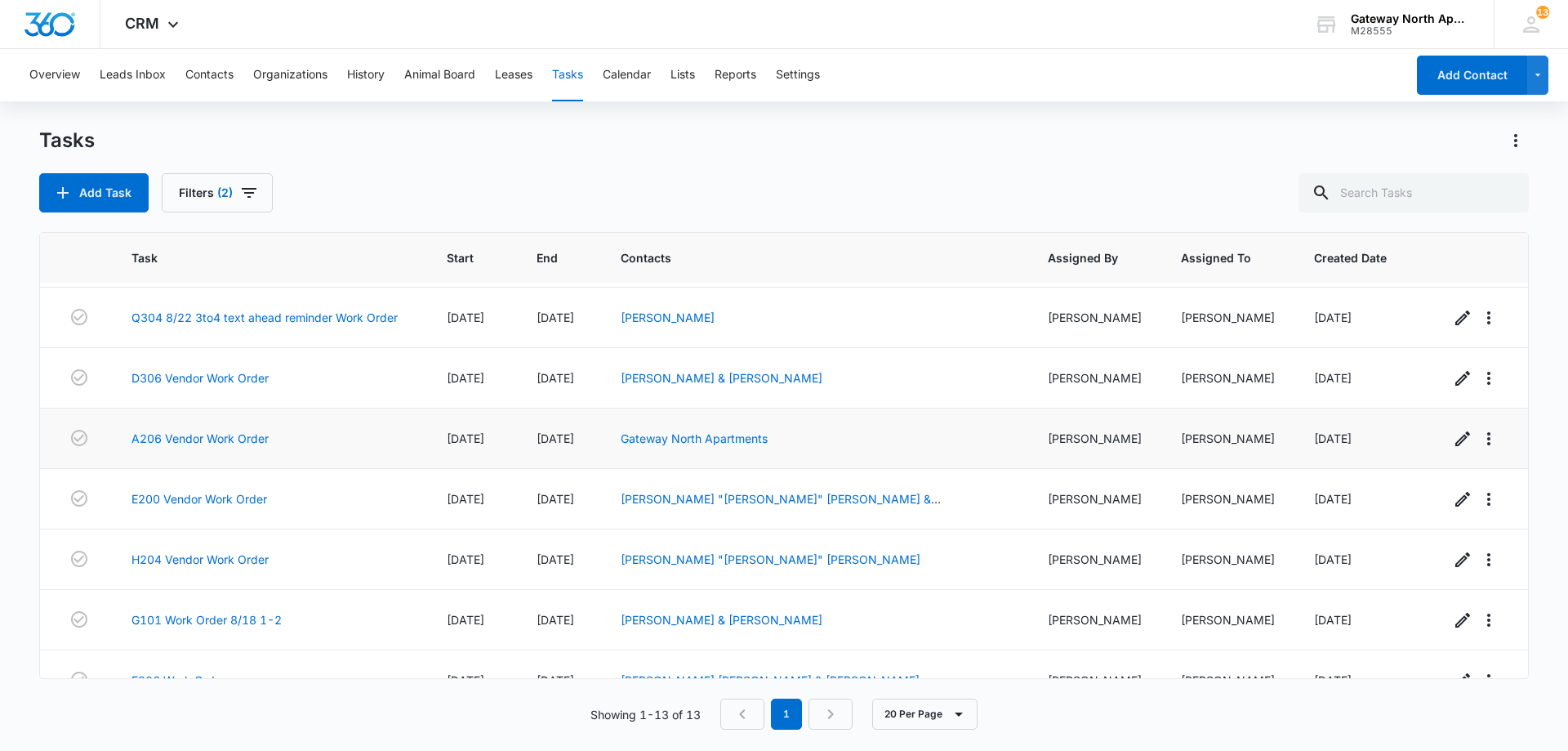
scroll to position [327, 0]
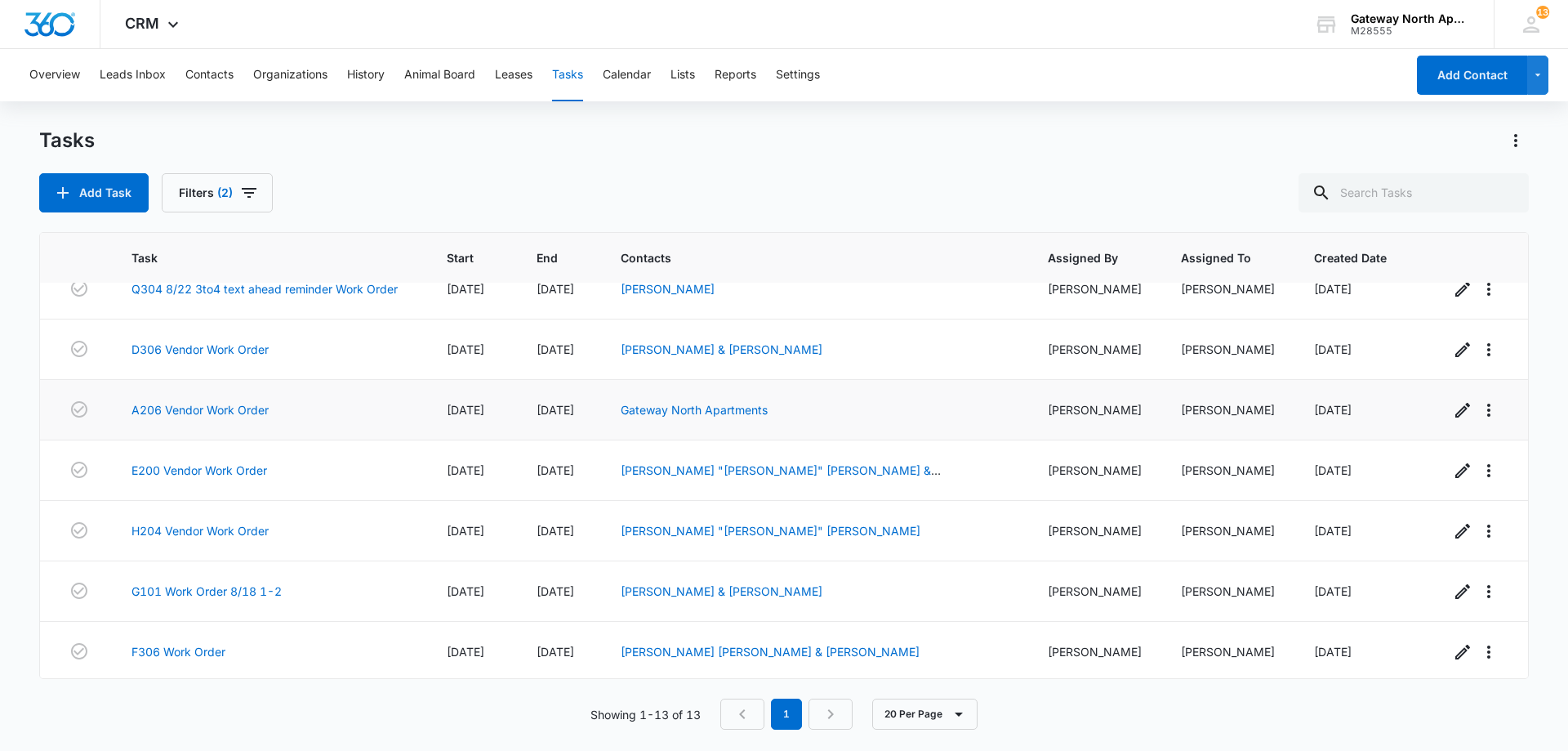
click at [238, 421] on td "A206 Vendor Work Order" at bounding box center [270, 410] width 315 height 60
click at [244, 401] on link "A206 Vendor Work Order" at bounding box center [200, 410] width 137 height 17
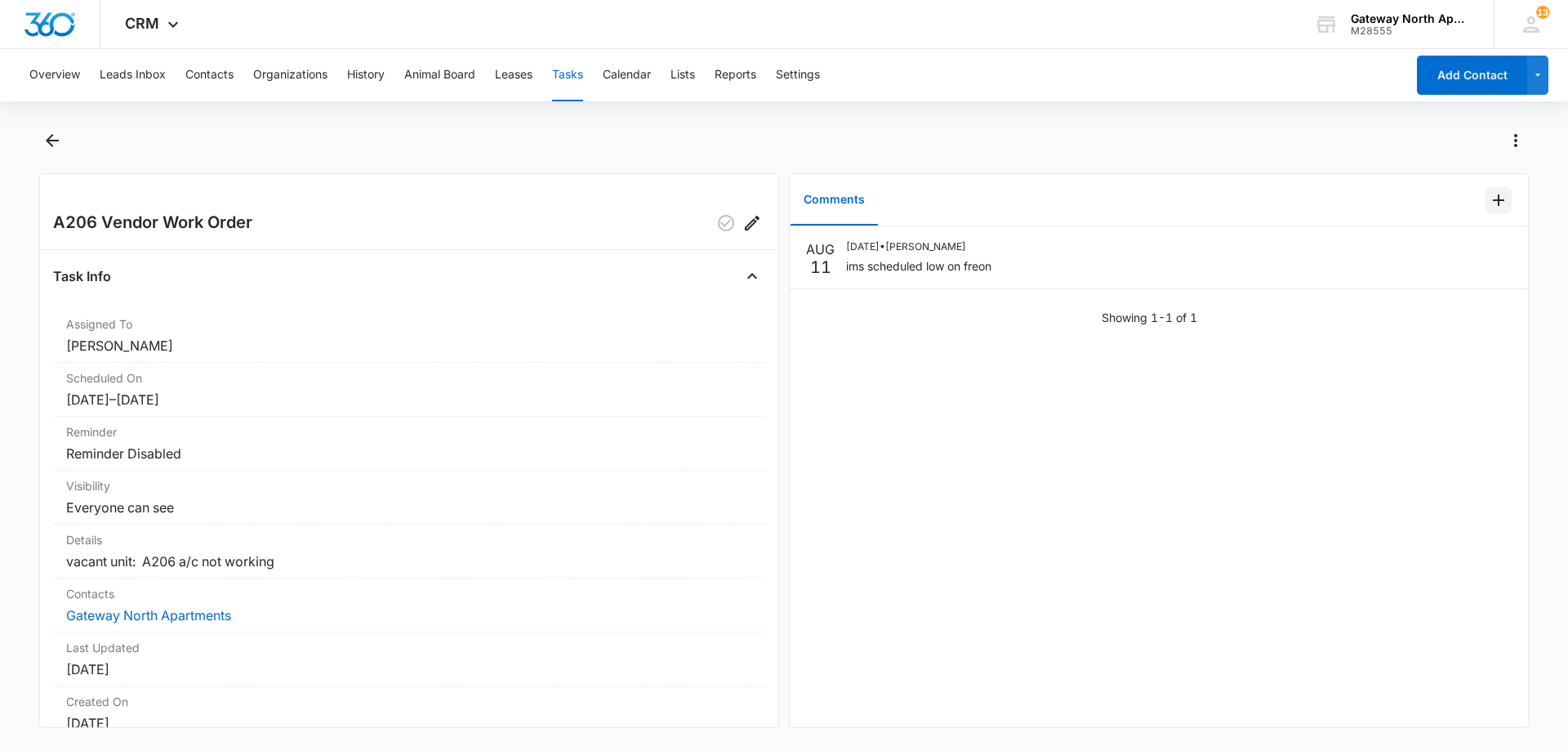
drag, startPoint x: 1567, startPoint y: 192, endPoint x: 1491, endPoint y: 198, distance: 76.2
click at [1491, 198] on icon "Add Comment" at bounding box center [1498, 199] width 20 height 20
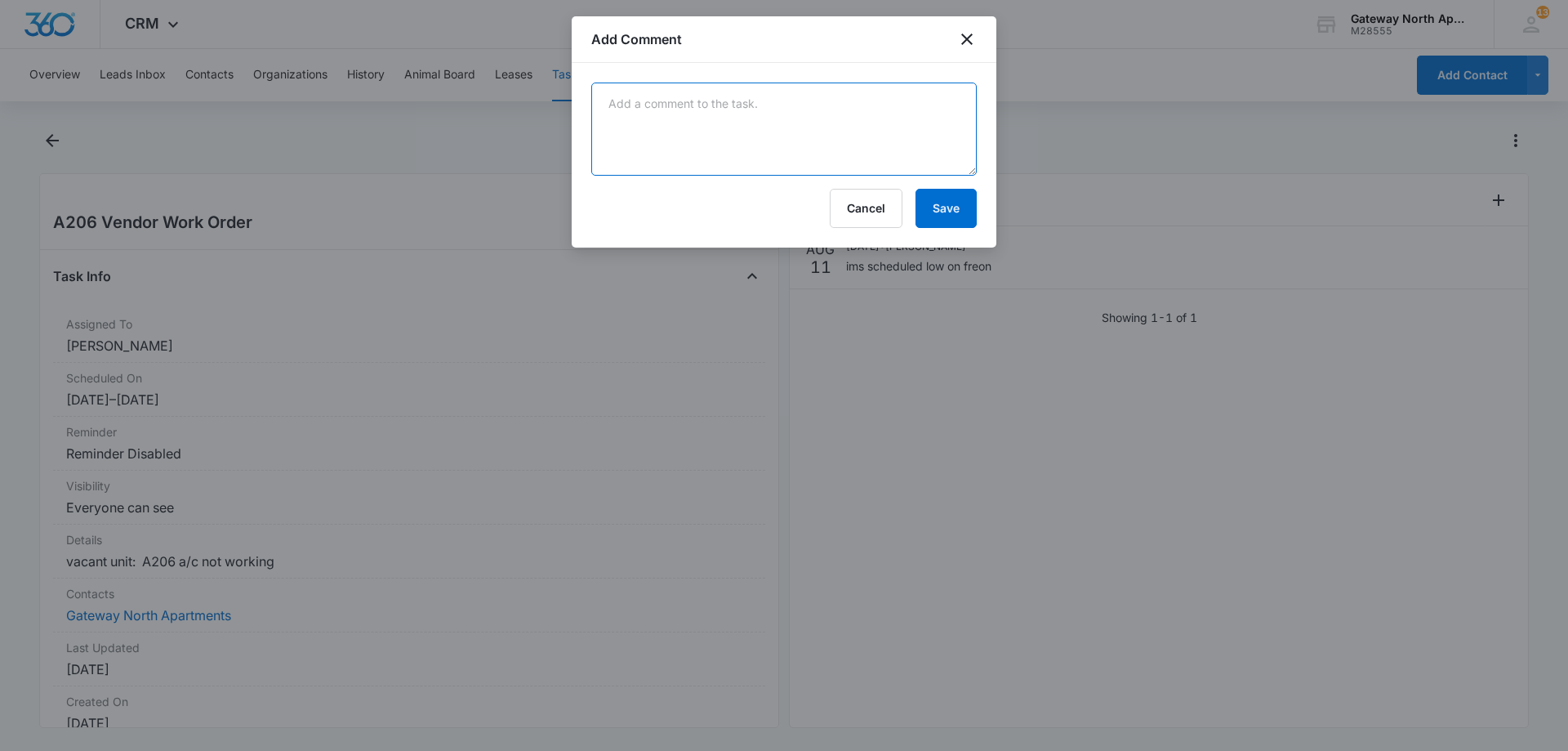
click at [745, 130] on textarea at bounding box center [784, 129] width 386 height 93
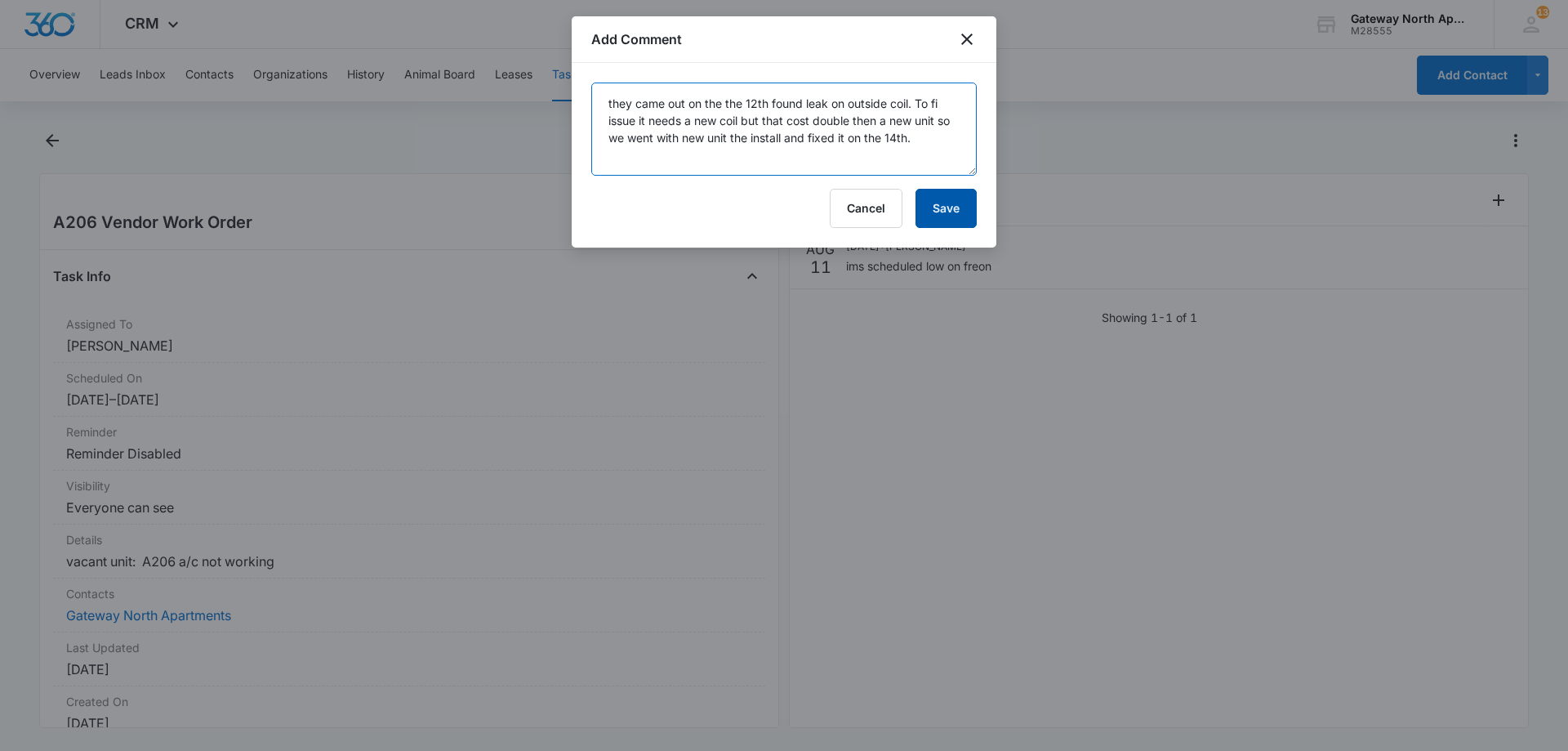
type textarea "they came out on the the 12th found leak on outside coil. To fi issue it needs …"
click at [944, 208] on button "Save" at bounding box center [946, 208] width 61 height 39
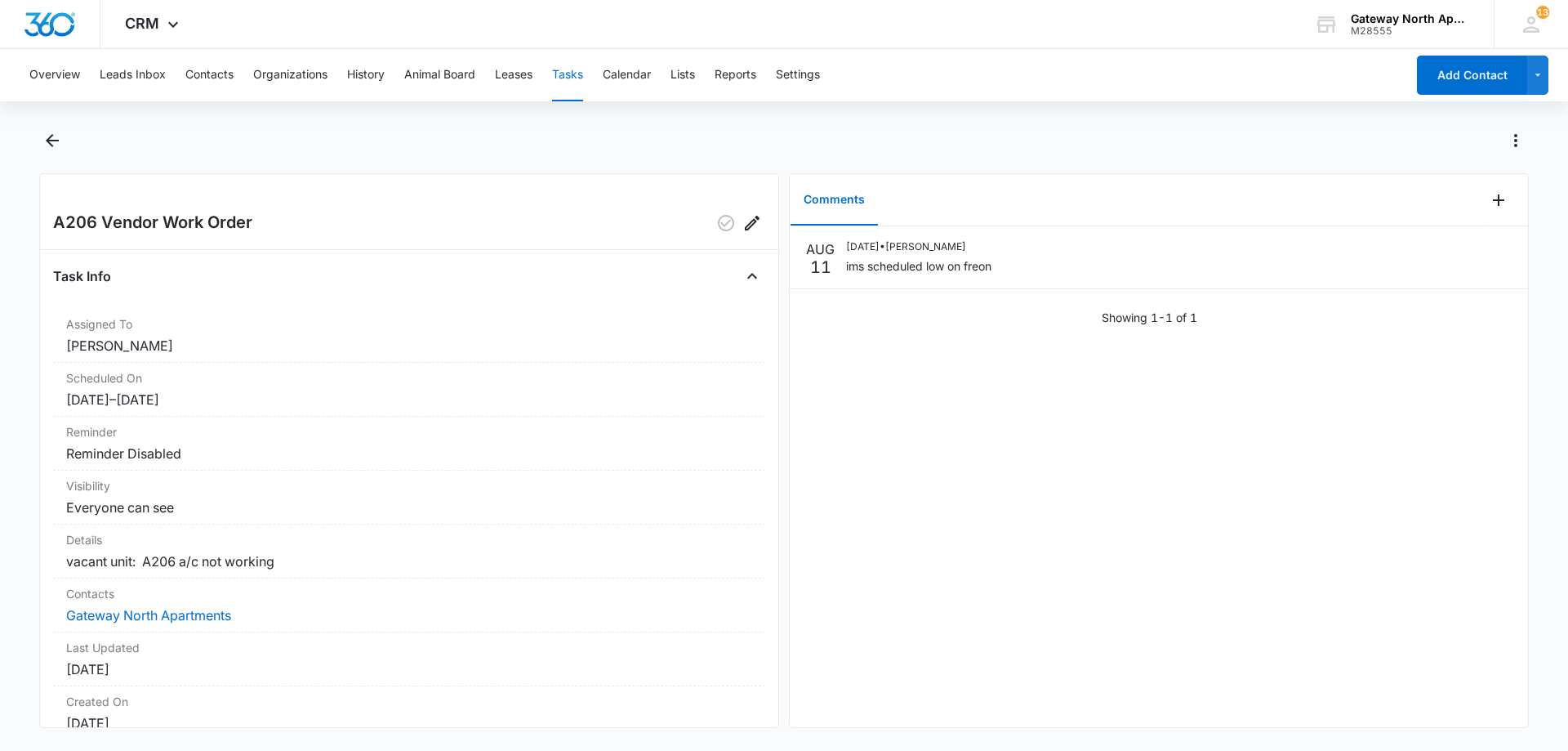
click at [473, 216] on div "A206 Vendor Work Order" at bounding box center [410, 223] width 712 height 26
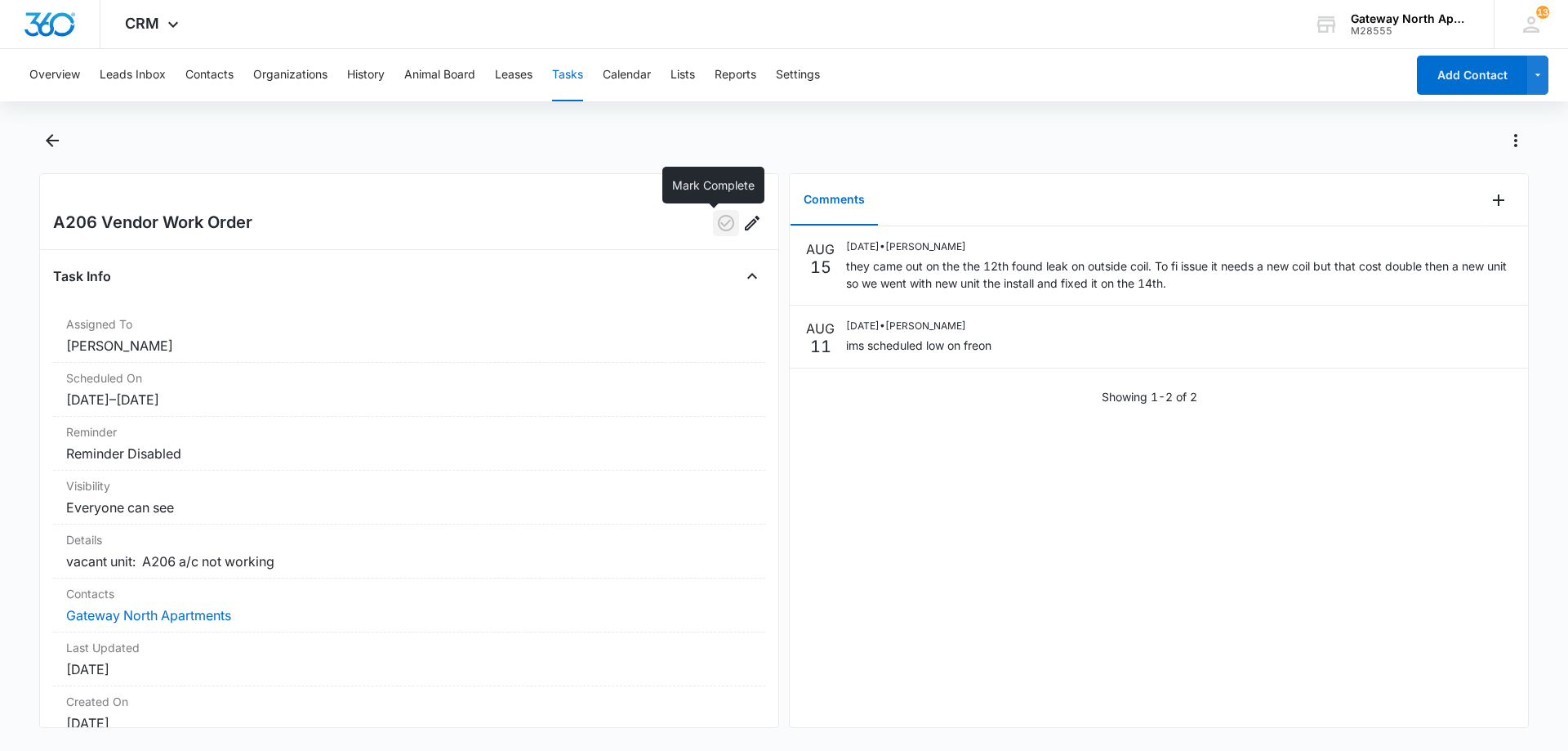
click at [723, 224] on icon "button" at bounding box center [726, 222] width 20 height 20
click at [64, 143] on button "Back" at bounding box center [52, 140] width 25 height 26
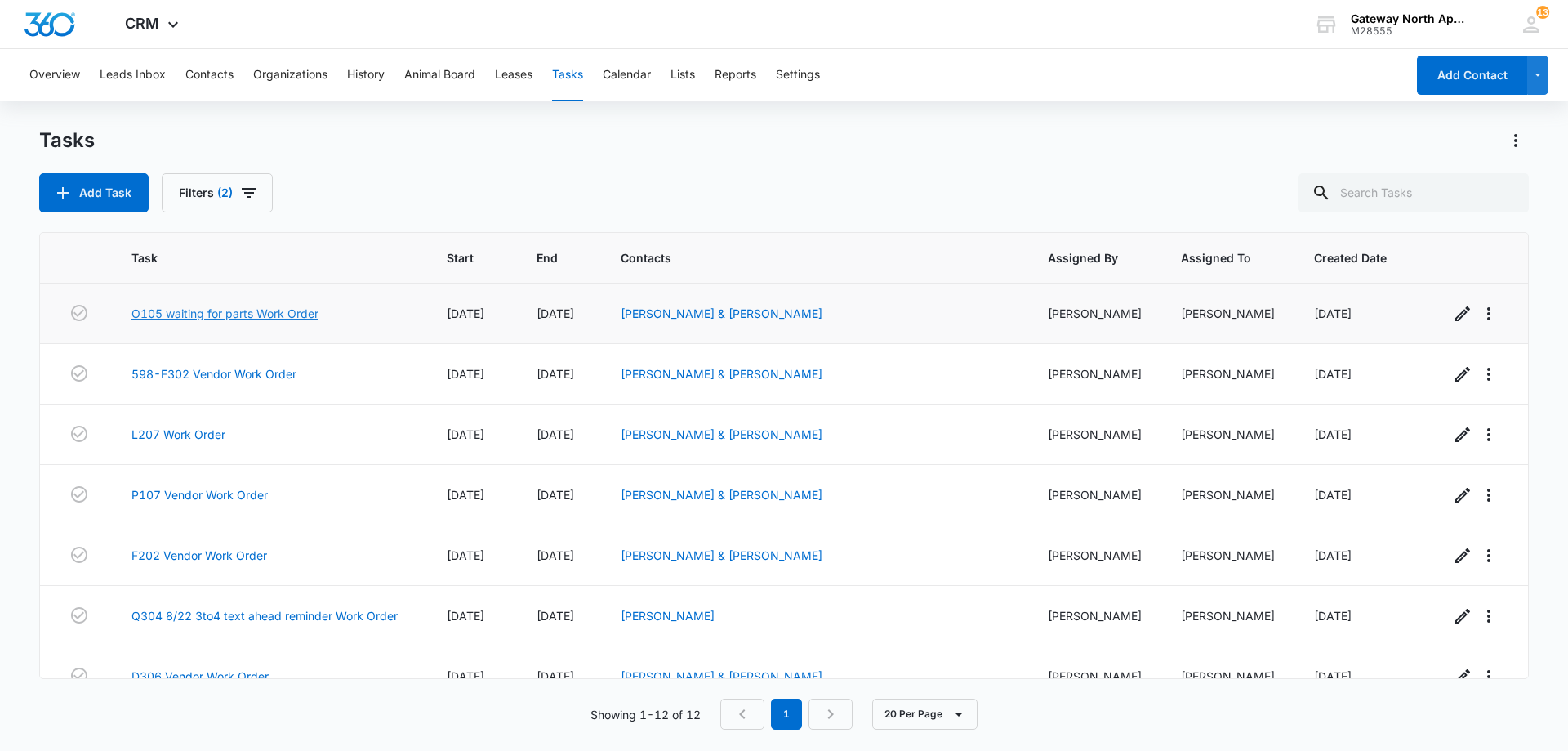
click at [289, 313] on link "O105 waiting for parts Work Order" at bounding box center [225, 313] width 187 height 17
